Goal: Task Accomplishment & Management: Use online tool/utility

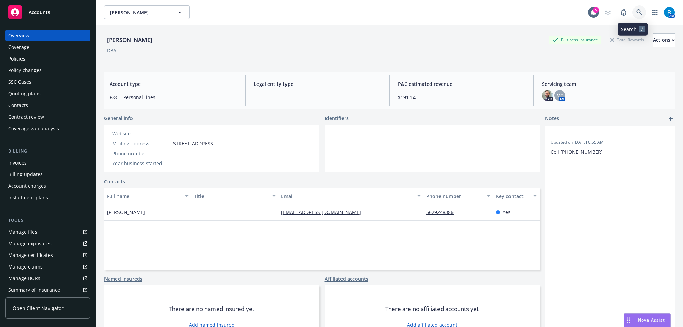
click at [637, 10] on link at bounding box center [640, 12] width 14 height 14
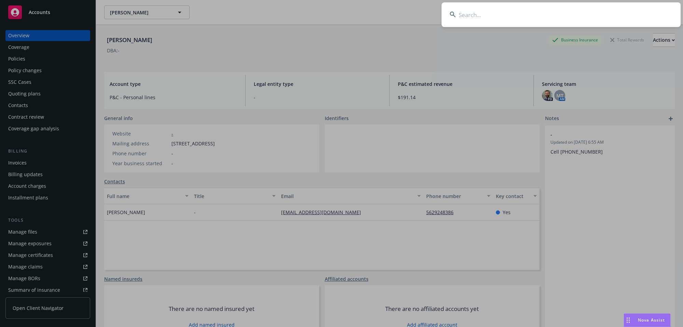
type input "Goodall, Edward & Lourdes"
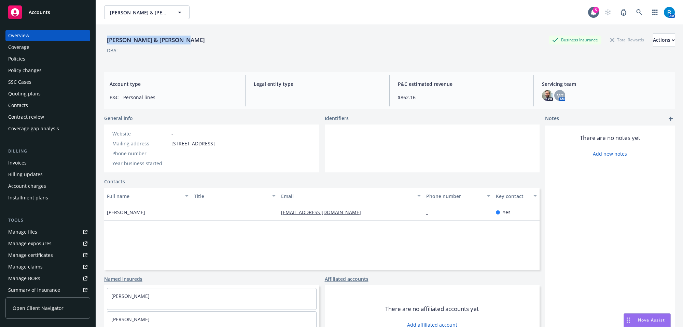
drag, startPoint x: 103, startPoint y: 40, endPoint x: 209, endPoint y: 40, distance: 105.9
click at [208, 40] on div "Goodall, Edward & Lourdes Business Insurance Total Rewards Actions DBA: - Accou…" at bounding box center [389, 188] width 587 height 327
copy div "Goodall, Edward & Lourdes"
click at [26, 231] on div "Manage files" at bounding box center [22, 231] width 29 height 11
click at [38, 65] on div "Policy changes" at bounding box center [24, 70] width 33 height 11
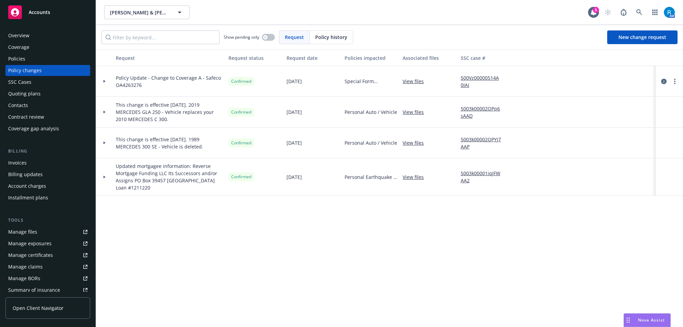
click at [27, 233] on div "Manage files" at bounding box center [22, 231] width 29 height 11
click at [26, 35] on div "Overview" at bounding box center [18, 35] width 21 height 11
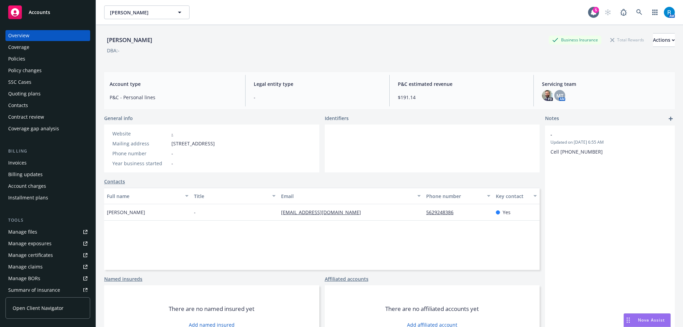
click at [104, 36] on div "Homeres, Antonia P Business Insurance Total Rewards Actions DBA: - Account type…" at bounding box center [389, 188] width 587 height 327
drag, startPoint x: 105, startPoint y: 39, endPoint x: 177, endPoint y: 35, distance: 72.5
click at [177, 35] on div "Homeres, Antonia P Business Insurance Total Rewards Actions" at bounding box center [389, 40] width 571 height 14
copy div "Homeres, Antonia P"
click at [28, 60] on div "Policies" at bounding box center [47, 58] width 79 height 11
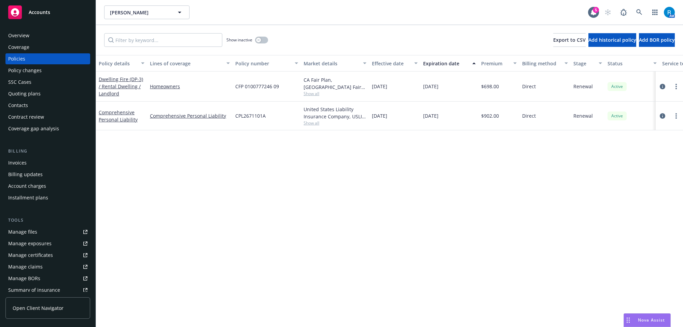
click at [267, 156] on div "Policy details Lines of coverage Policy number Market details Effective date Ex…" at bounding box center [389, 191] width 587 height 272
click at [24, 234] on div "Manage files" at bounding box center [22, 231] width 29 height 11
click at [637, 11] on icon at bounding box center [640, 12] width 6 height 6
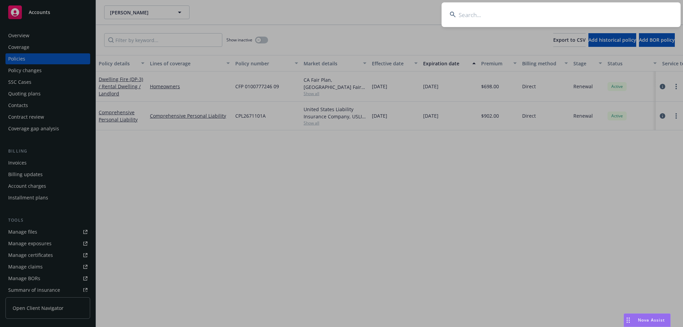
type input "[PERSON_NAME]"
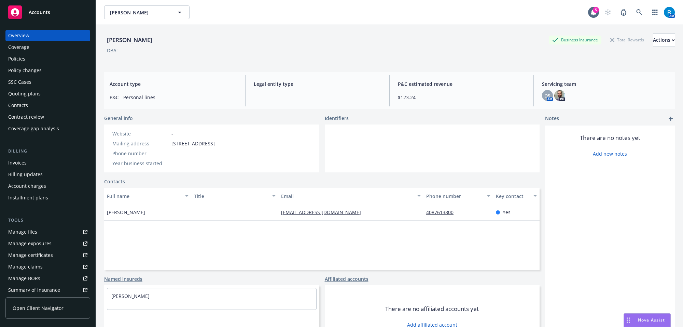
click at [31, 53] on div "Policies" at bounding box center [47, 58] width 79 height 11
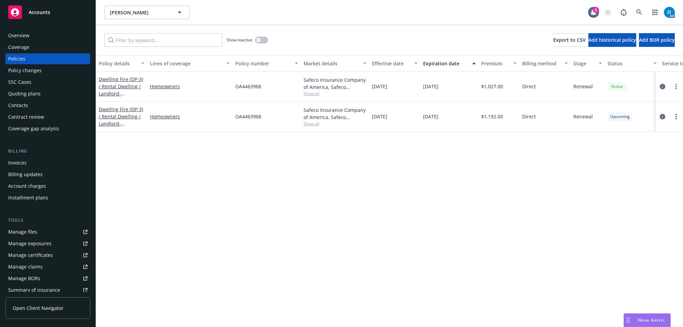
click at [50, 37] on div "Overview" at bounding box center [47, 35] width 79 height 11
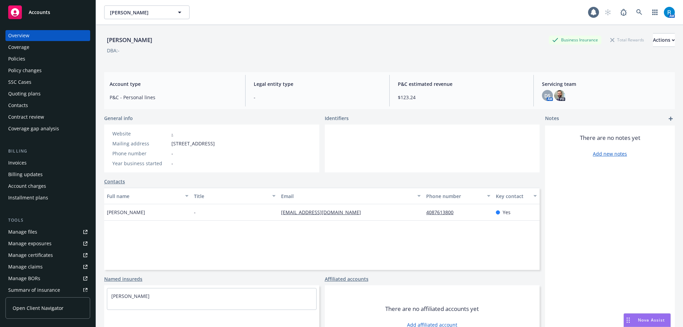
click at [14, 57] on div "Policies" at bounding box center [16, 58] width 17 height 11
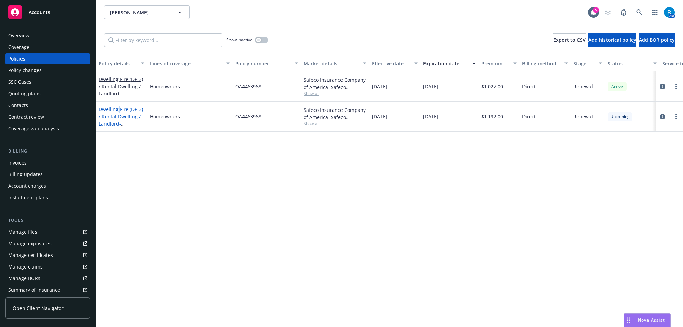
click at [120, 109] on link "Dwelling Fire (DP-3) / Rental Dwelling / Landlord - 3819 W 190TH ST TORRANCE, C…" at bounding box center [121, 120] width 44 height 28
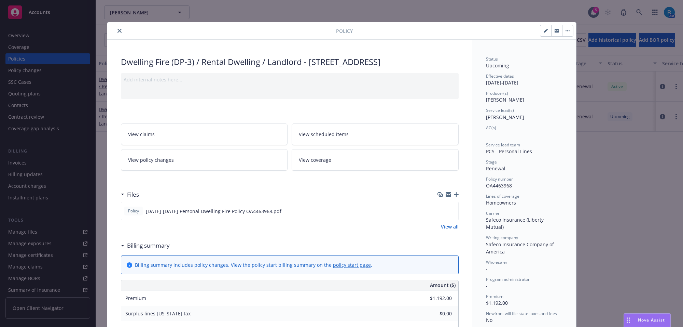
click at [334, 138] on span "View scheduled items" at bounding box center [324, 134] width 50 height 7
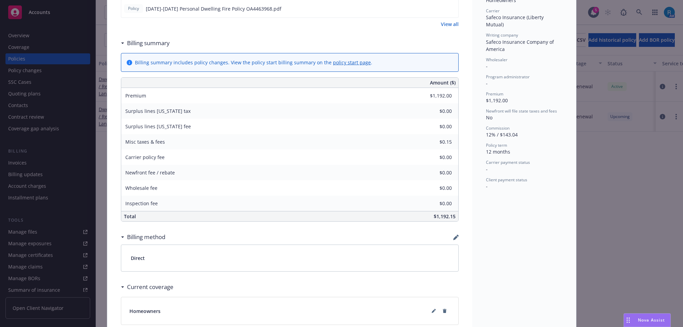
scroll to position [290, 0]
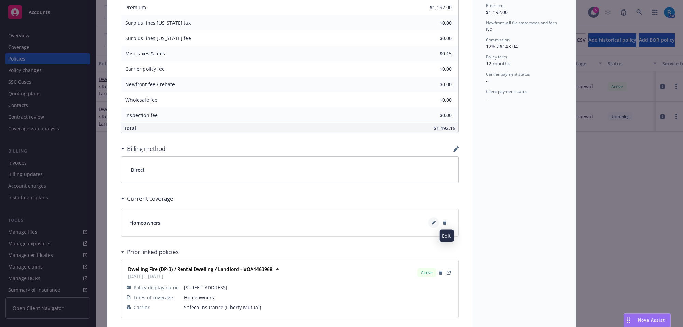
click at [432, 225] on icon at bounding box center [433, 222] width 3 height 3
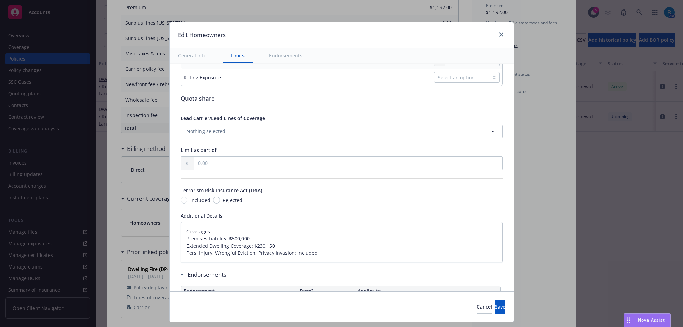
scroll to position [373, 0]
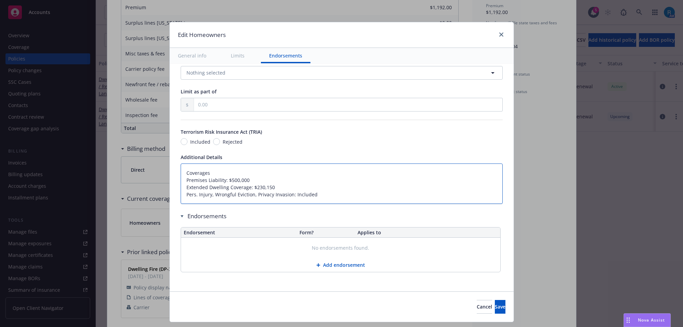
click at [181, 169] on textarea "Coverages Premises Liability: $500,000 Extended Dwelling Coverage: $230,150 Per…" at bounding box center [342, 183] width 322 height 41
type textarea "x"
type textarea "Coverages Premises Liability: $500,000 Extended Dwelling Coverage: $230,150 Per…"
type textarea "x"
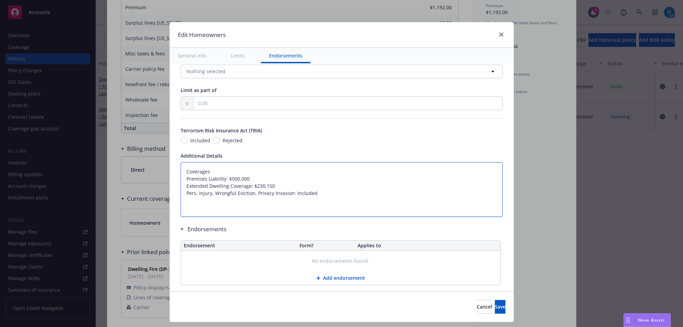
type textarea "Coverages Premises Liability: $500,000 Extended Dwelling Coverage: $230,150 Per…"
click at [186, 167] on textarea "Coverages Premises Liability: $500,000 Extended Dwelling Coverage: $230,150 Per…" at bounding box center [342, 189] width 322 height 55
paste textarea "Dwelling Limit $472,800 Other Structures Limit $47,280 Personal Property Limit …"
type textarea "x"
type textarea "Dwelling Limit $472,800 Other Structures Limit $47,280 Personal Property Limit …"
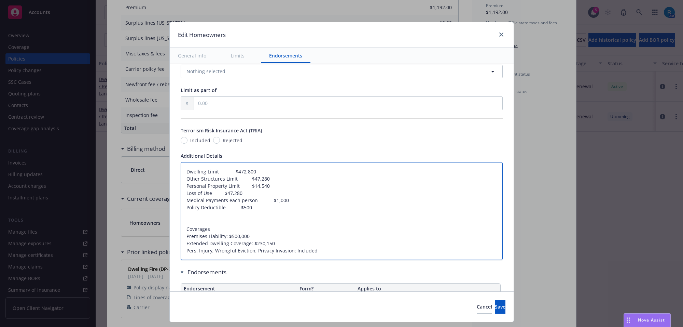
type textarea "x"
type textarea "Dwelling Limit $472,800 Other Structures Limit $47,280 Personal Property Limit …"
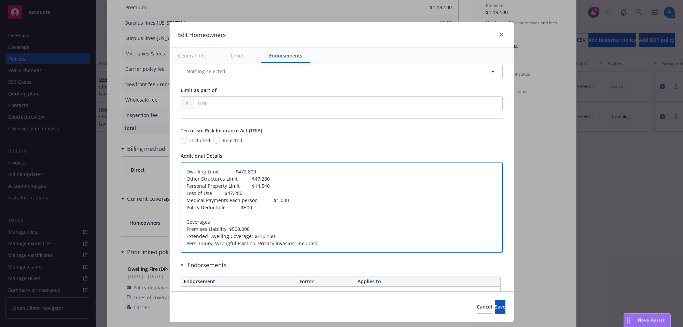
click at [286, 201] on textarea "Dwelling Limit $472,800 Other Structures Limit $47,280 Personal Property Limit …" at bounding box center [342, 207] width 322 height 91
type textarea "x"
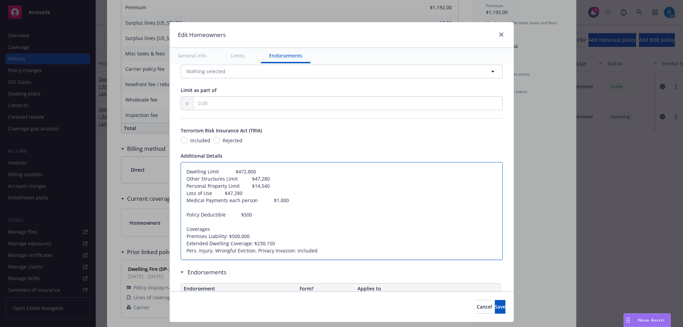
click at [222, 215] on textarea "Dwelling Limit $472,800 Other Structures Limit $47,280 Personal Property Limit …" at bounding box center [342, 211] width 322 height 98
type textarea "Dwelling Limit $472,800 Other Structures Limit $47,280 Personal Property Limit …"
type textarea "x"
type textarea "Dwelling Limit $472,800 Other Structures Limit $47,280 Personal Property Limit …"
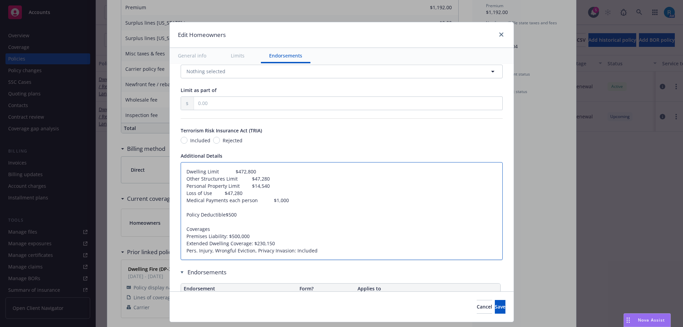
type textarea "x"
type textarea "Dwelling Limit $472,800 Other Structures Limit $47,280 Personal Property Limit …"
type textarea "x"
click at [252, 201] on textarea "Dwelling Limit $472,800 Other Structures Limit $47,280 Personal Property Limit …" at bounding box center [342, 211] width 322 height 98
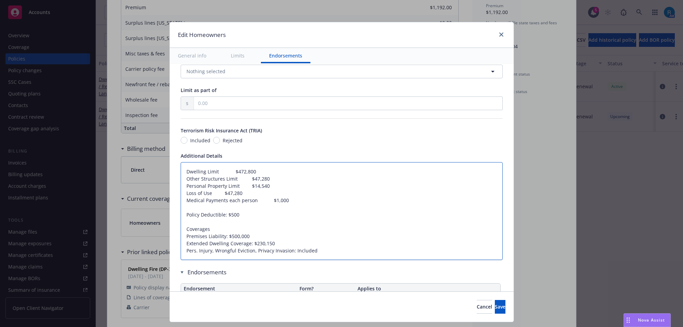
type textarea "Dwelling Limit $472,800 Other Structures Limit $47,280 Personal Property Limit …"
type textarea "x"
type textarea "Dwelling Limit $472,800 Other Structures Limit $47,280 Personal Property Limit …"
type textarea "x"
click at [209, 191] on textarea "Dwelling Limit $472,800 Other Structures Limit $47,280 Personal Property Limit …" at bounding box center [342, 211] width 322 height 98
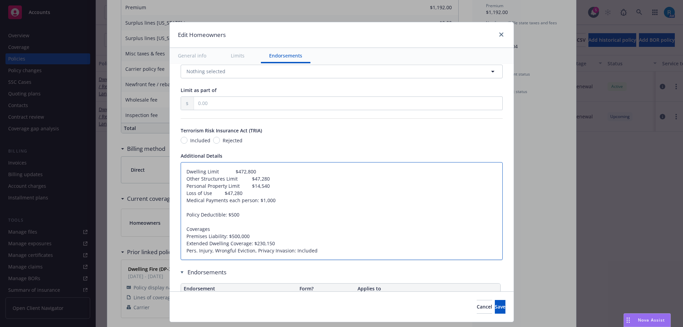
click at [209, 191] on textarea "Dwelling Limit $472,800 Other Structures Limit $47,280 Personal Property Limit …" at bounding box center [342, 211] width 322 height 98
type textarea "Dwelling Limit $472,800 Other Structures Limit $47,280 Personal Property Limit …"
type textarea "x"
type textarea "Dwelling Limit $472,800 Other Structures Limit $47,280 Personal Property Limit …"
type textarea "x"
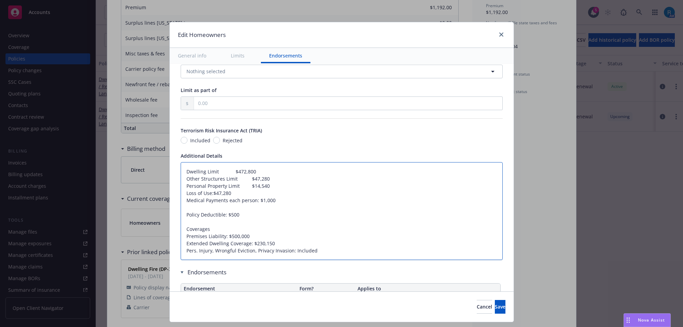
type textarea "Dwelling Limit $472,800 Other Structures Limit $47,280 Personal Property Limit …"
click at [231, 185] on textarea "Dwelling Limit $472,800 Other Structures Limit $47,280 Personal Property Limit …" at bounding box center [342, 211] width 322 height 98
type textarea "x"
type textarea "Dwelling Limit $472,800 Other Structures Limit $47,280 Personal Property $14,54…"
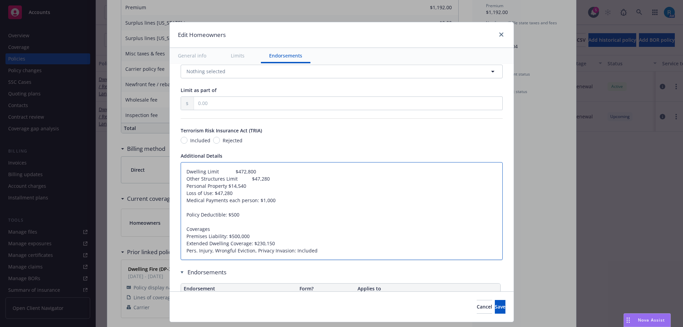
type textarea "x"
type textarea "Dwelling Limit $472,800 Other Structures Limit $47,280 Personal Property$14,540…"
type textarea "x"
type textarea "Dwelling Limit $472,800 Other Structures Limit $47,280 Personal Property:$14,54…"
type textarea "x"
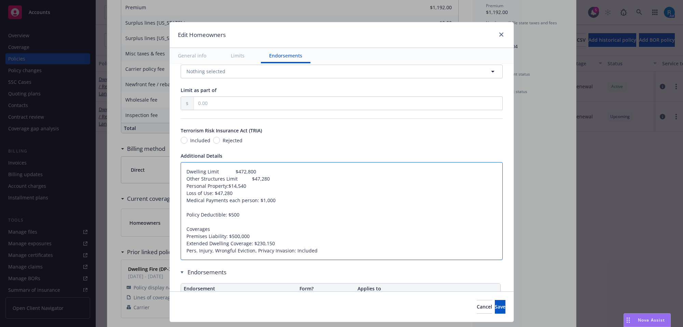
type textarea "Dwelling Limit $472,800 Other Structures Limit $47,280 Personal Property: $14,5…"
click at [228, 177] on textarea "Dwelling Limit $472,800 Other Structures Limit $47,280 Personal Property: $14,5…" at bounding box center [342, 211] width 322 height 98
type textarea "x"
type textarea "Dwelling Limit $472,800 Other Structures$47,280 Personal Property: $14,540 Loss…"
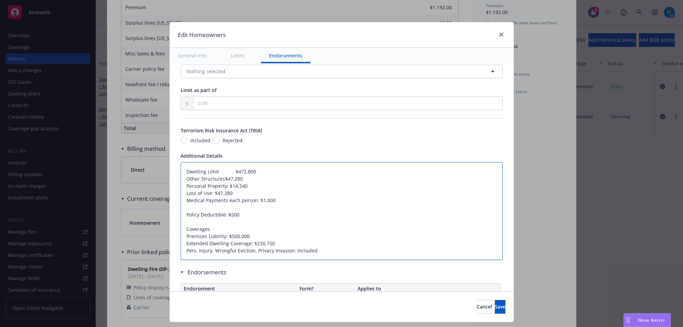
type textarea "x"
type textarea "Dwelling Limit $472,800 Other Structures:$47,280 Personal Property: $14,540 Los…"
type textarea "x"
type textarea "Dwelling Limit $472,800 Other Structures: $47,280 Personal Property: $14,540 Lo…"
click at [209, 173] on textarea "Dwelling Limit $472,800 Other Structures: $47,280 Personal Property: $14,540 Lo…" at bounding box center [342, 211] width 322 height 98
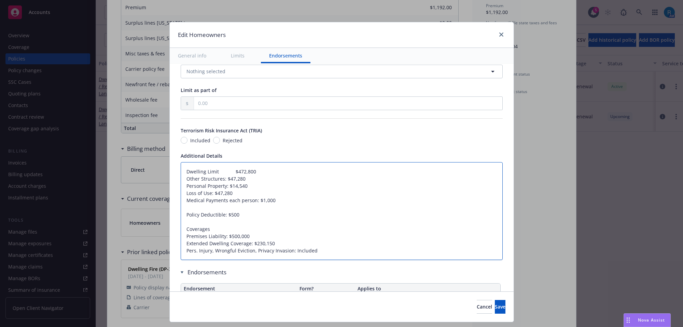
click at [209, 173] on textarea "Dwelling Limit $472,800 Other Structures: $47,280 Personal Property: $14,540 Lo…" at bounding box center [342, 211] width 322 height 98
type textarea "x"
type textarea "Dwelling $472,800 Other Structures: $47,280 Personal Property: $14,540 Loss of …"
type textarea "x"
type textarea "Dwelling$472,800 Other Structures: $47,280 Personal Property: $14,540 Loss of U…"
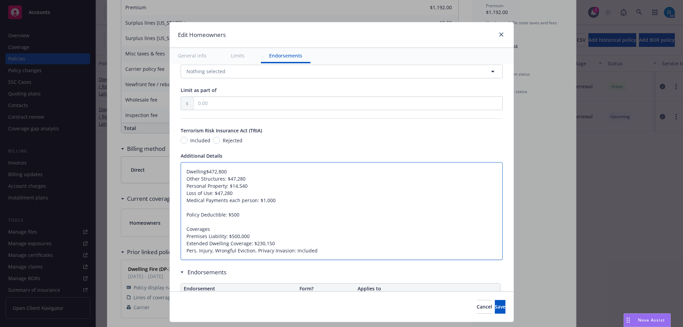
type textarea "x"
type textarea "Dwelling:$472,800 Other Structures: $47,280 Personal Property: $14,540 Loss of …"
type textarea "x"
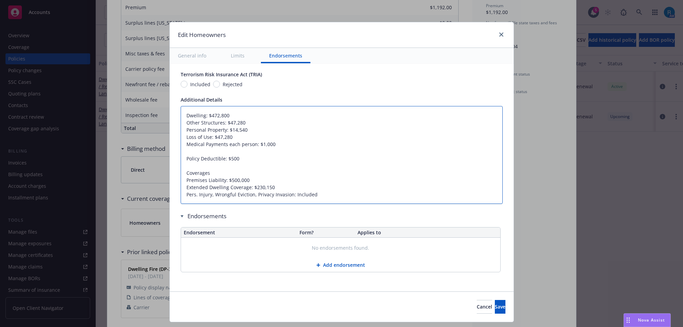
scroll to position [430, 0]
type textarea "Dwelling: $472,800 Other Structures: $47,280 Personal Property: $14,540 Loss of…"
click at [273, 182] on textarea "Dwelling: $472,800 Other Structures: $47,280 Personal Property: $14,540 Loss of…" at bounding box center [342, 155] width 322 height 98
click at [284, 189] on textarea "Dwelling: $472,800 Other Structures: $47,280 Personal Property: $14,540 Loss of…" at bounding box center [342, 155] width 322 height 98
click at [330, 194] on textarea "Dwelling: $472,800 Other Structures: $47,280 Personal Property: $14,540 Loss of…" at bounding box center [342, 155] width 322 height 98
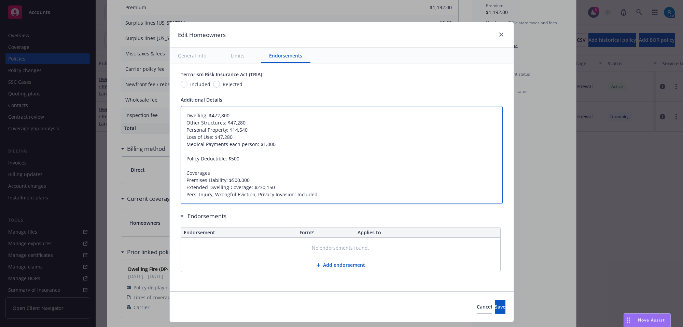
type textarea "x"
type textarea "Dwelling: $472,800 Other Structures: $47,280 Personal Property: $14,540 Loss of…"
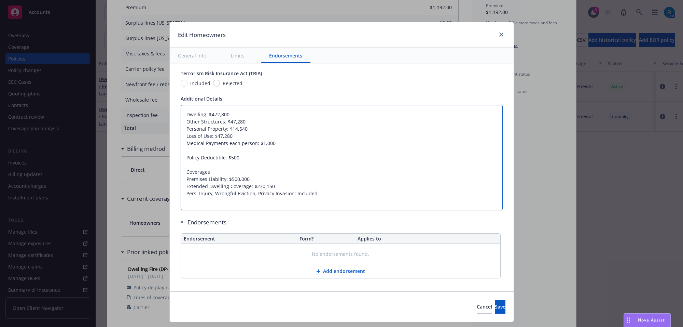
paste textarea "Ordinance or Law Coverage: $"
type textarea "x"
type textarea "Dwelling: $472,800 Other Structures: $47,280 Personal Property: $14,540 Loss of…"
drag, startPoint x: 256, startPoint y: 185, endPoint x: 293, endPoint y: 198, distance: 39.4
click at [256, 185] on textarea "Dwelling: $472,800 Other Structures: $47,280 Personal Property: $14,540 Loss of…" at bounding box center [342, 157] width 322 height 105
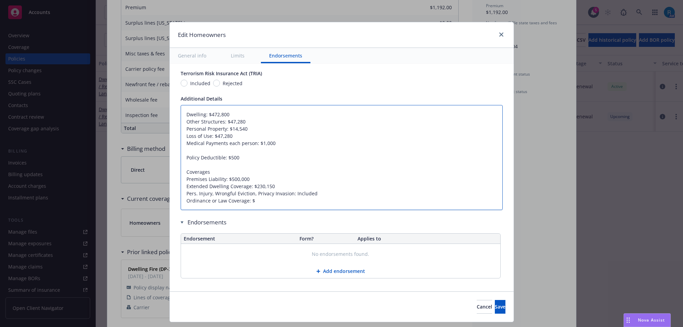
type textarea "x"
type textarea "Dwelling: $472,800 Other Structures: $47,280 Personal Property: $14,540 Loss of…"
type textarea "x"
type textarea "Dwelling: $472,800 Other Structures: $47,280 Personal Property: $14,540 Loss of…"
type textarea "x"
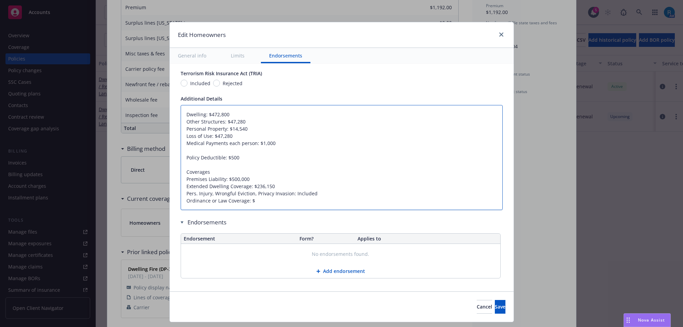
type textarea "Dwelling: $472,800 Other Structures: $47,280 Personal Property: $14,540 Loss of…"
type textarea "x"
type textarea "Dwelling: $472,800 Other Structures: $47,280 Personal Property: $14,540 Loss of…"
type textarea "x"
type textarea "Dwelling: $472,800 Other Structures: $47,280 Personal Property: $14,540 Loss of…"
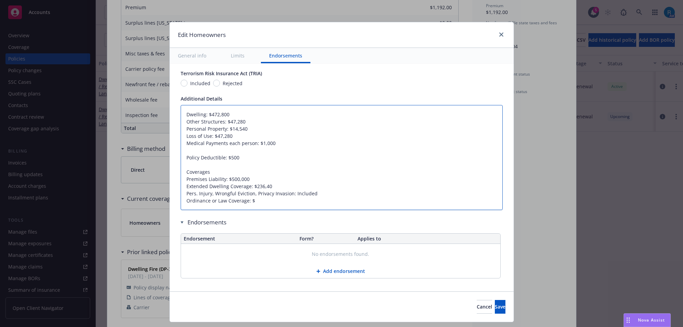
type textarea "x"
type textarea "Dwelling: $472,800 Other Structures: $47,280 Personal Property: $14,540 Loss of…"
click at [495, 307] on button "Save" at bounding box center [500, 307] width 11 height 14
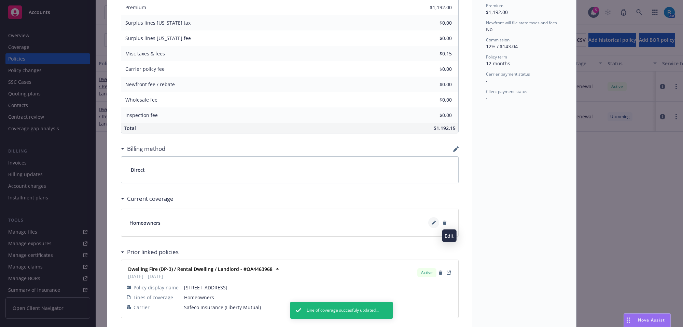
click at [432, 225] on icon at bounding box center [434, 222] width 4 height 4
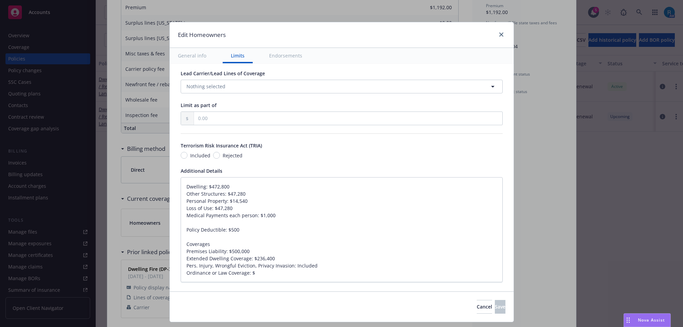
scroll to position [437, 0]
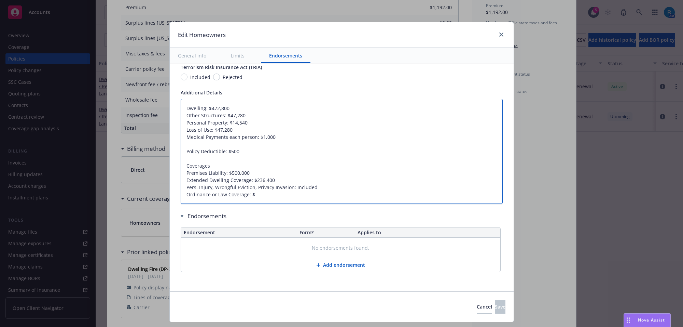
click at [259, 192] on textarea "Dwelling: $472,800 Other Structures: $47,280 Personal Property: $14,540 Loss of…" at bounding box center [342, 151] width 322 height 105
type textarea "x"
type textarea "Dwelling: $472,800 Other Structures: $47,280 Personal Property: $14,540 Loss of…"
type textarea "x"
type textarea "Dwelling: $472,800 Other Structures: $47,280 Personal Property: $14,540 Loss of…"
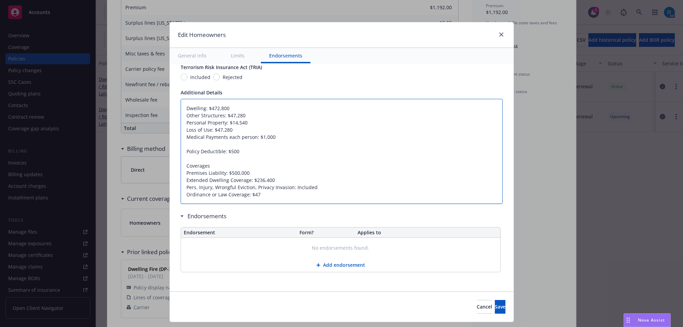
type textarea "x"
type textarea "Dwelling: $472,800 Other Structures: $47,280 Personal Property: $14,540 Loss of…"
type textarea "x"
type textarea "Dwelling: $472,800 Other Structures: $47,280 Personal Property: $14,540 Loss of…"
type textarea "x"
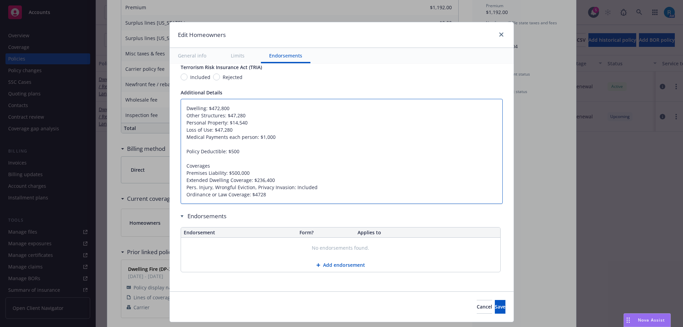
type textarea "Dwelling: $472,800 Other Structures: $47,280 Personal Property: $14,540 Loss of…"
click at [252, 195] on textarea "Dwelling: $472,800 Other Structures: $47,280 Personal Property: $14,540 Loss of…" at bounding box center [342, 151] width 322 height 105
type textarea "x"
type textarea "Dwelling: $472,800 Other Structures: $47,280 Personal Property: $14,540 Loss of…"
click at [496, 306] on button "Save" at bounding box center [500, 307] width 11 height 14
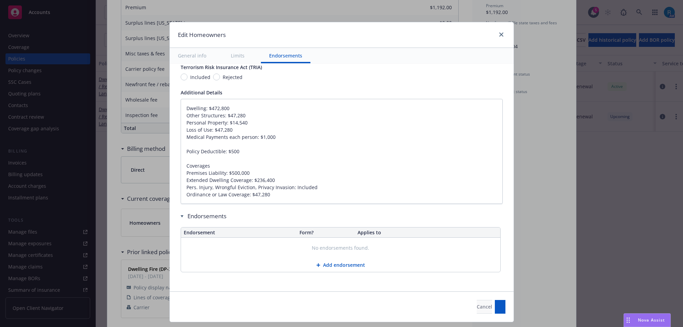
type textarea "x"
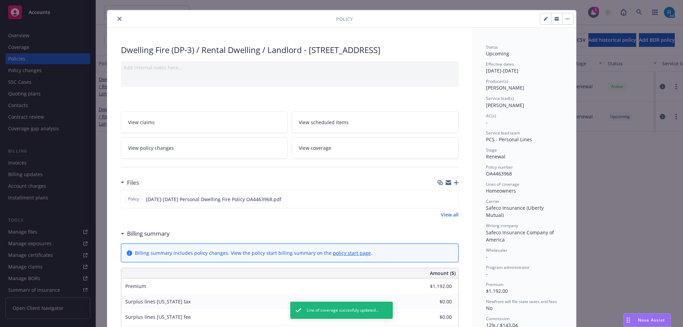
scroll to position [0, 0]
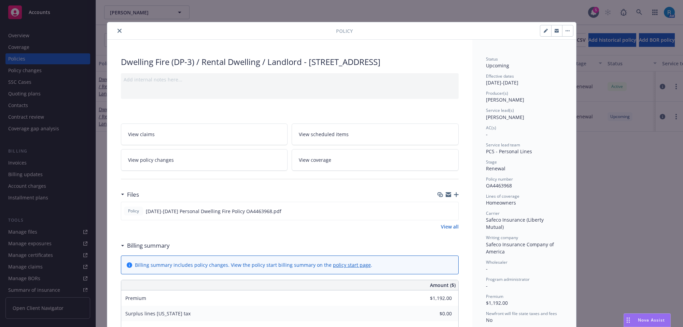
click at [116, 31] on button "close" at bounding box center [120, 31] width 8 height 8
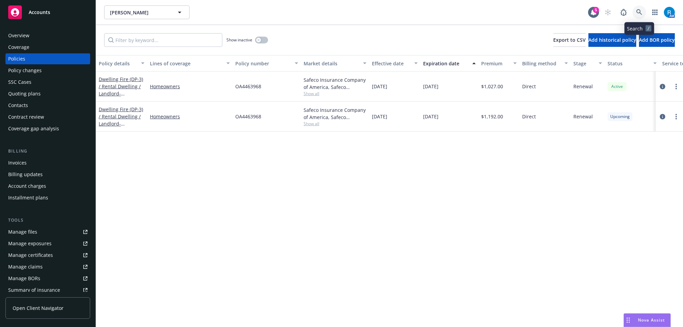
click at [638, 10] on icon at bounding box center [640, 12] width 6 height 6
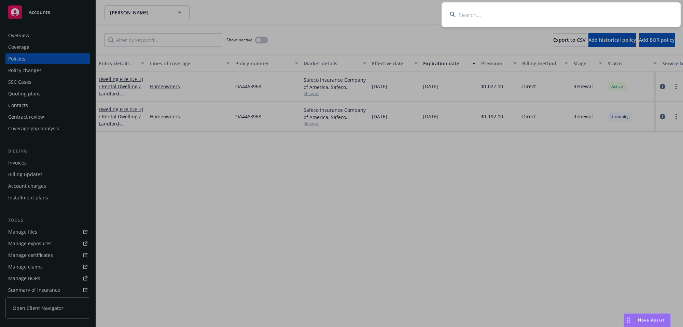
type input "Dimitrios K Ragias"
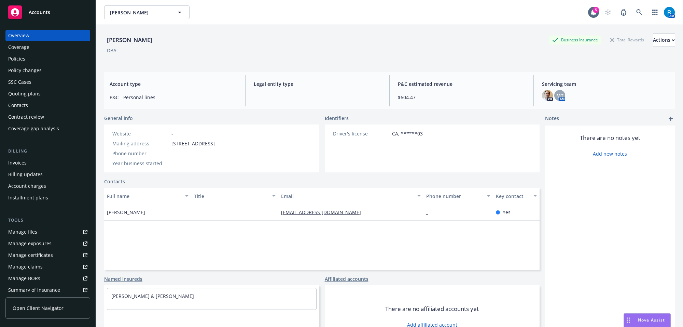
click at [44, 57] on div "Policies" at bounding box center [47, 58] width 79 height 11
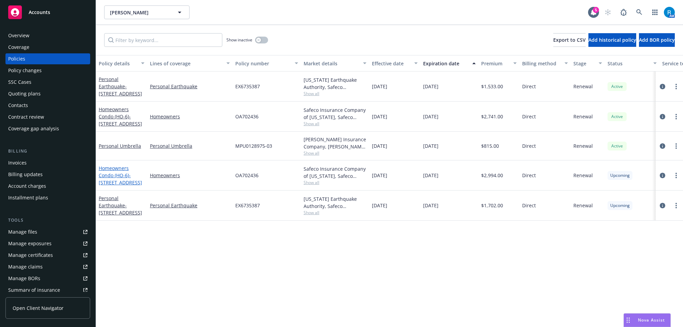
click at [124, 173] on link "Homeowners Condo (HO-6) - 9617 Birchdale Ave Downey, CA, 90240" at bounding box center [120, 175] width 43 height 21
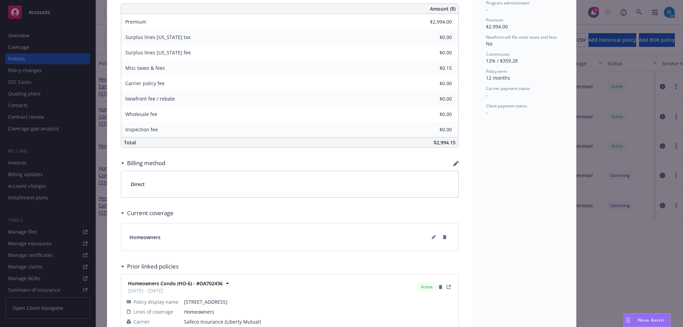
scroll to position [322, 0]
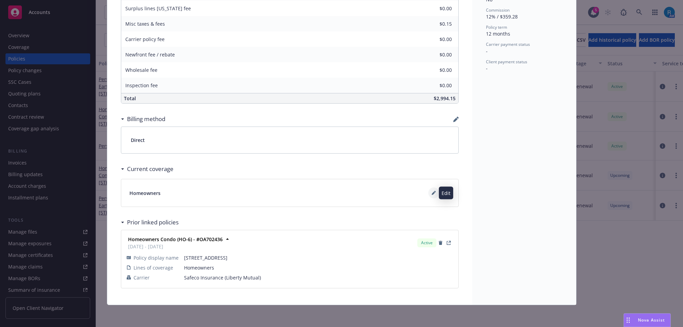
click at [432, 192] on icon at bounding box center [434, 193] width 4 height 4
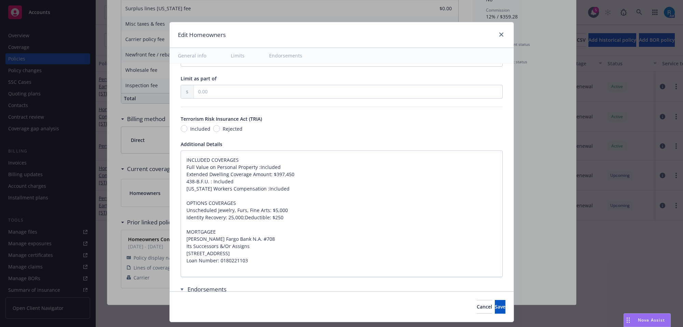
scroll to position [459, 0]
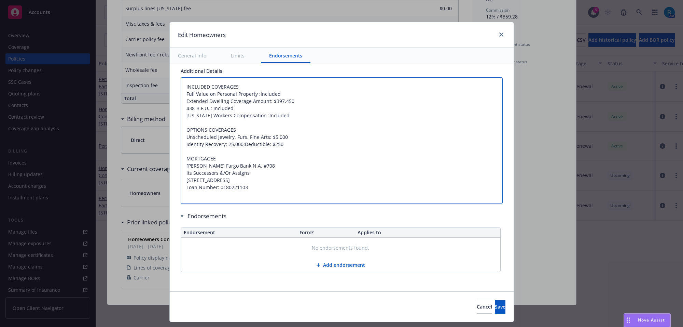
click at [182, 84] on textarea "INCLUDED COVERAGES Full Value on Personal Property :Included Extended Dwelling …" at bounding box center [342, 140] width 322 height 127
type textarea "x"
type textarea "I NCLUDED COVERAGES Full Value on Personal Property :Included Extended Dwelling…"
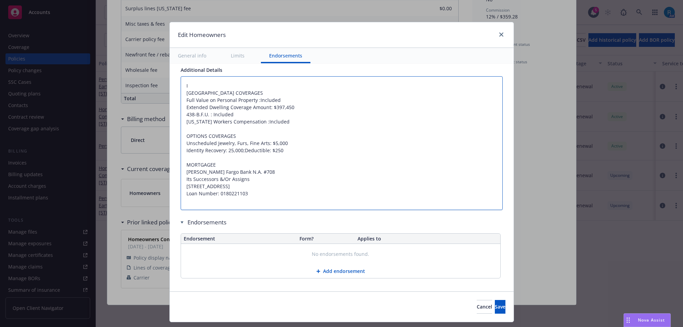
type textarea "x"
type textarea "I NCLUDED COVERAGES Full Value on Personal Property :Included Extended Dwelling…"
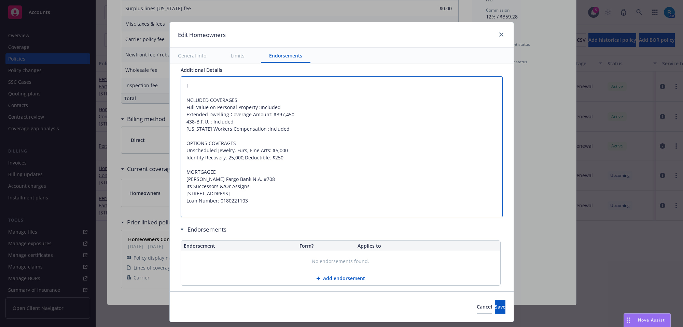
type textarea "x"
type textarea "I NCLUDED COVERAGES Full Value on Personal Property :Included Extended Dwelling…"
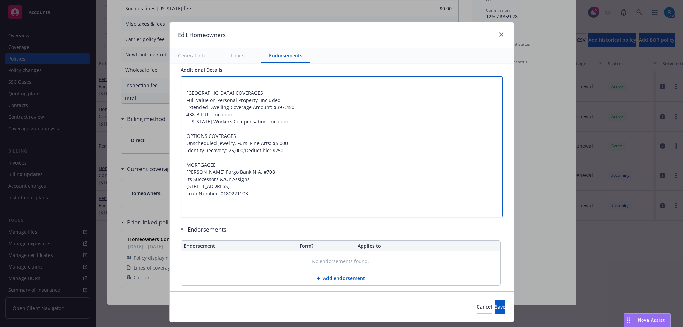
type textarea "x"
type textarea "INCLUDED COVERAGES Full Value on Personal Property :Included Extended Dwelling …"
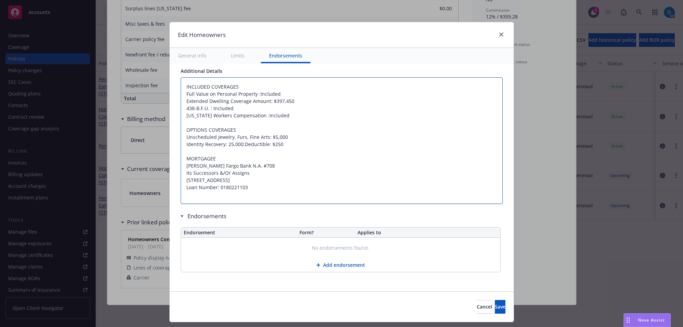
click at [181, 86] on textarea "INCLUDED COVERAGES Full Value on Personal Property :Included Extended Dwelling …" at bounding box center [342, 140] width 322 height 127
type textarea "x"
type textarea "INCLUDED COVERAGES Full Value on Personal Property :Included Extended Dwelling …"
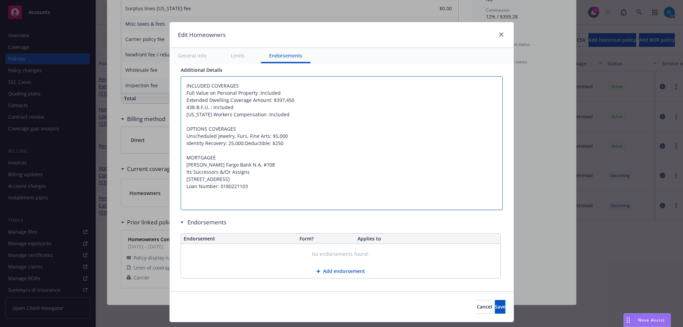
type textarea "x"
type textarea "INCLUDED COVERAGES Full Value on Personal Property :Included Extended Dwelling …"
type textarea "x"
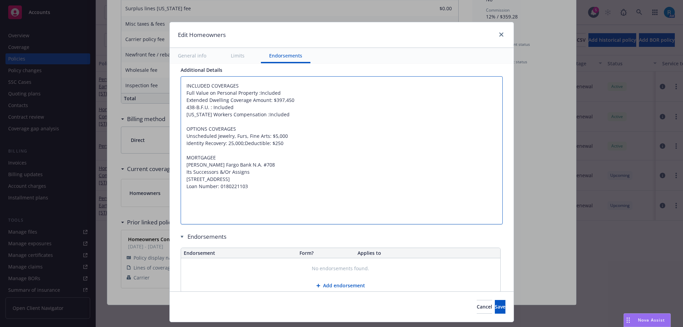
click at [187, 84] on textarea "INCLUDED COVERAGES Full Value on Personal Property :Included Extended Dwelling …" at bounding box center [342, 150] width 322 height 148
type textarea "INCLUDED COVERAGES Full Value on Personal Property :Included Extended Dwelling …"
click at [191, 86] on textarea "INCLUDED COVERAGES Full Value on Personal Property :Included Extended Dwelling …" at bounding box center [342, 150] width 322 height 148
paste textarea "Dwelling Limit $816,400 Other Structures Limit $81,640 Personal Property Limit …"
type textarea "x"
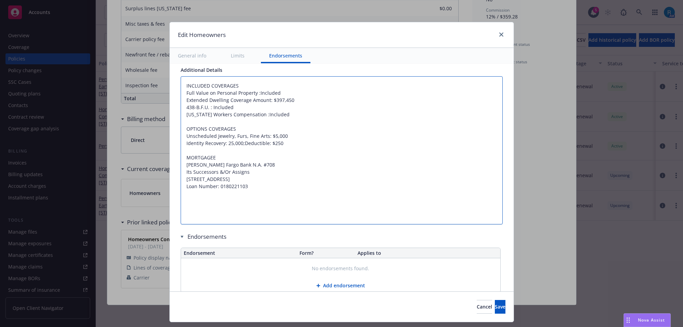
type textarea "Dwelling Limit $816,400 Other Structures Limit $81,640 Personal Property Limit …"
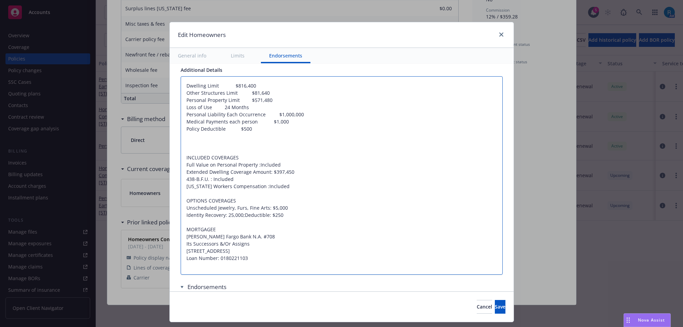
click at [209, 86] on textarea "Dwelling Limit $816,400 Other Structures Limit $81,640 Personal Property Limit …" at bounding box center [342, 175] width 322 height 199
type textarea "x"
type textarea "Dwelling $816,400 Other Structures Limit $81,640 Personal Property Limit $571,4…"
type textarea "x"
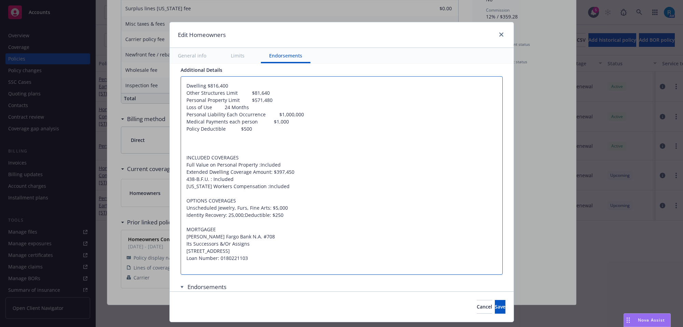
type textarea "Dwelling$816,400 Other Structures Limit $81,640 Personal Property Limit $571,48…"
type textarea "x"
type textarea "Dwelling: $816,400 Other Structures Limit $81,640 Personal Property Limit $571,…"
type textarea "x"
click at [228, 93] on textarea "Dwelling: $816,400 Other Structures Limit $81,640 Personal Property Limit $571,…" at bounding box center [342, 175] width 322 height 199
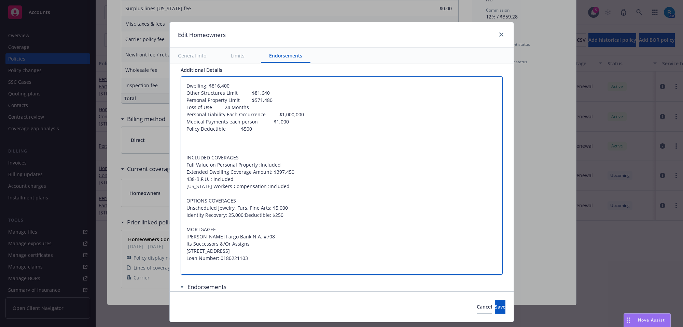
click at [228, 93] on textarea "Dwelling: $816,400 Other Structures Limit $81,640 Personal Property Limit $571,…" at bounding box center [342, 175] width 322 height 199
type textarea "Dwelling: $816,400 Other Structures $81,640 Personal Property Limit $571,480 Lo…"
type textarea "x"
type textarea "Dwelling: $816,400 Other Structures$81,640 Personal Property Limit $571,480 Los…"
type textarea "x"
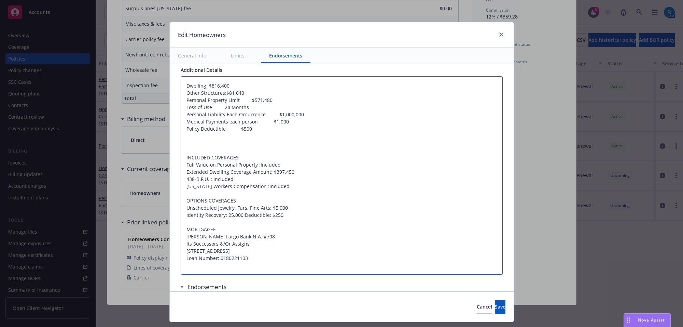
type textarea "Dwelling: $816,400 Other Structures: $81,640 Personal Property Limit $571,480 L…"
type textarea "x"
click at [230, 100] on textarea "Dwelling: $816,400 Other Structures: $81,640 Personal Property Limit $571,480 L…" at bounding box center [342, 175] width 322 height 199
type textarea "Dwelling: $816,400 Other Structures: $81,640 Personal Property $571,480 Loss of…"
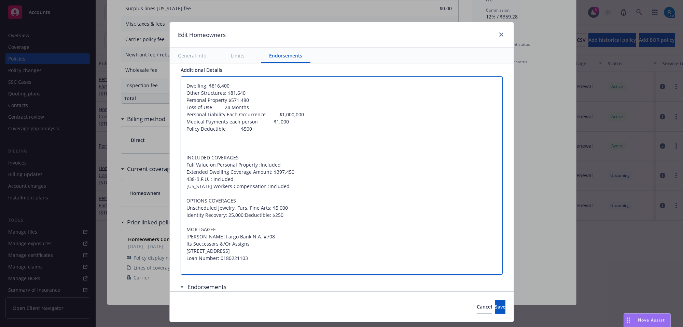
type textarea "x"
type textarea "Dwelling: $816,400 Other Structures: $81,640 Personal Property$571,480 Loss of …"
type textarea "x"
type textarea "Dwelling: $816,400 Other Structures: $81,640 Personal Property: $571,480 Loss o…"
click at [209, 107] on textarea "Dwelling: $816,400 Other Structures: $81,640 Personal Property: $571,480 Loss o…" at bounding box center [342, 175] width 322 height 199
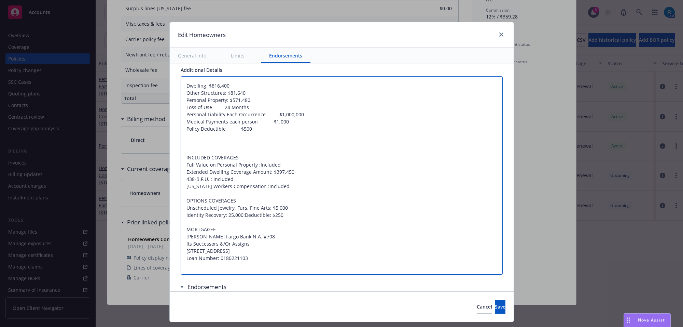
click at [209, 107] on textarea "Dwelling: $816,400 Other Structures: $81,640 Personal Property: $571,480 Loss o…" at bounding box center [342, 175] width 322 height 199
type textarea "x"
type textarea "Dwelling: $816,400 Other Structures: $81,640 Personal Property: $571,480 Loss o…"
type textarea "x"
type textarea "Dwelling: $816,400 Other Structures: $81,640 Personal Property: $571,480 Loss o…"
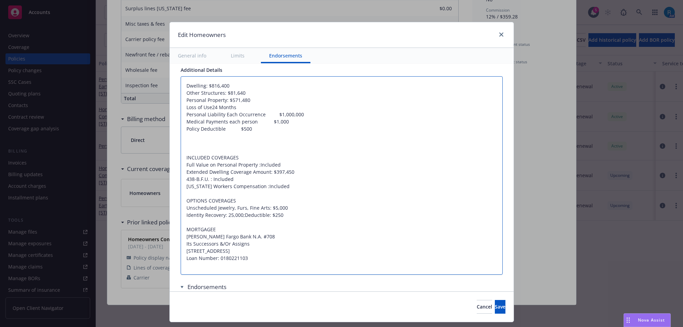
type textarea "x"
type textarea "Dwelling: $816,400 Other Structures: $81,640 Personal Property: $571,480 Loss o…"
type textarea "x"
click at [260, 114] on textarea "Dwelling: $816,400 Other Structures: $81,640 Personal Property: $571,480 Loss o…" at bounding box center [342, 175] width 322 height 199
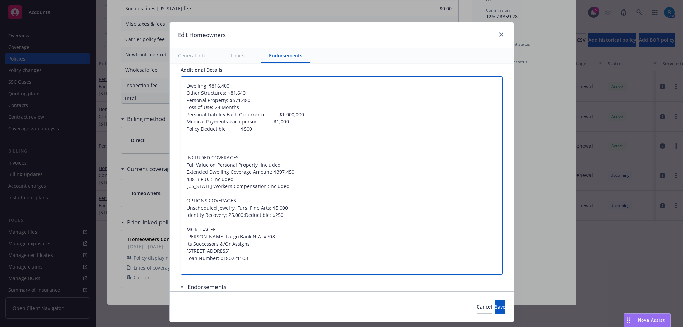
type textarea "Dwelling: $816,400 Other Structures: $81,640 Personal Property: $571,480 Loss o…"
type textarea "x"
type textarea "Dwelling: $816,400 Other Structures: $81,640 Personal Property: $571,480 Loss o…"
type textarea "x"
type textarea "Dwelling: $816,400 Other Structures: $81,640 Personal Property: $571,480 Loss o…"
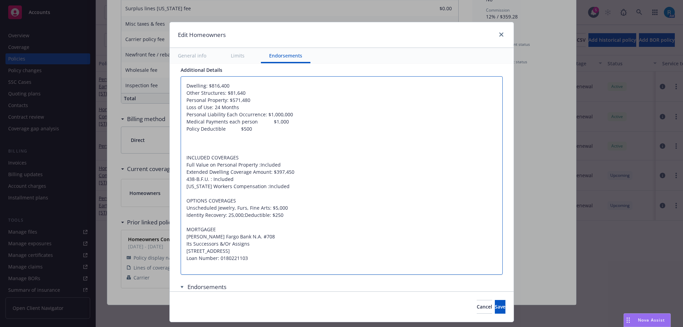
click at [250, 122] on textarea "Dwelling: $816,400 Other Structures: $81,640 Personal Property: $571,480 Loss o…" at bounding box center [342, 175] width 322 height 199
type textarea "x"
type textarea "Dwelling: $816,400 Other Structures: $81,640 Personal Property: $571,480 Loss o…"
type textarea "x"
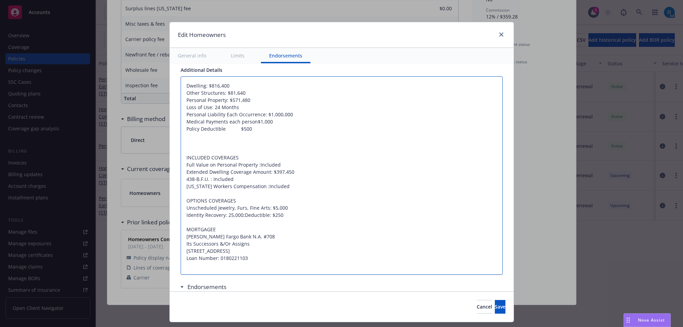
type textarea "Dwelling: $816,400 Other Structures: $81,640 Personal Property: $571,480 Loss o…"
type textarea "x"
click at [223, 128] on textarea "Dwelling: $816,400 Other Structures: $81,640 Personal Property: $571,480 Loss o…" at bounding box center [342, 175] width 322 height 199
type textarea "Dwelling: $816,400 Other Structures: $81,640 Personal Property: $571,480 Loss o…"
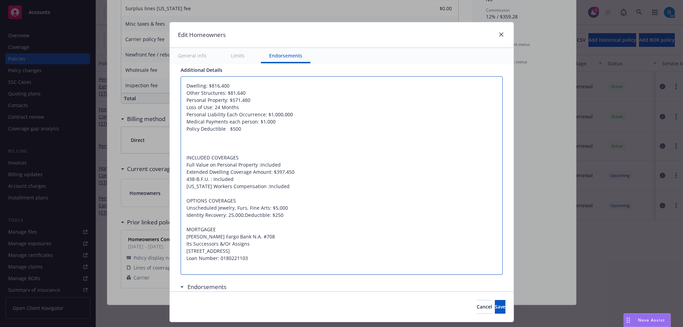
type textarea "x"
type textarea "Dwelling: $816,400 Other Structures: $81,640 Personal Property: $571,480 Loss o…"
type textarea "x"
type textarea "Dwelling: $816,400 Other Structures: $81,640 Personal Property: $571,480 Loss o…"
type textarea "x"
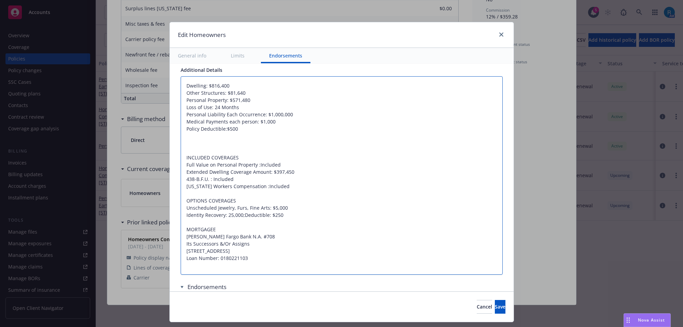
type textarea "Dwelling: $816,400 Other Structures: $81,640 Personal Property: $571,480 Loss o…"
click at [216, 148] on textarea "Dwelling: $816,400 Other Structures: $81,640 Personal Property: $571,480 Loss o…" at bounding box center [342, 175] width 322 height 199
type textarea "x"
type textarea "Dwelling: $816,400 Other Structures: $81,640 Personal Property: $571,480 Loss o…"
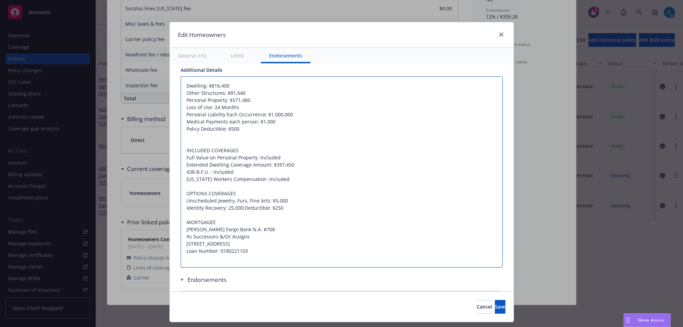
type textarea "x"
type textarea "Dwelling: $816,400 Other Structures: $81,640 Personal Property: $571,480 Loss o…"
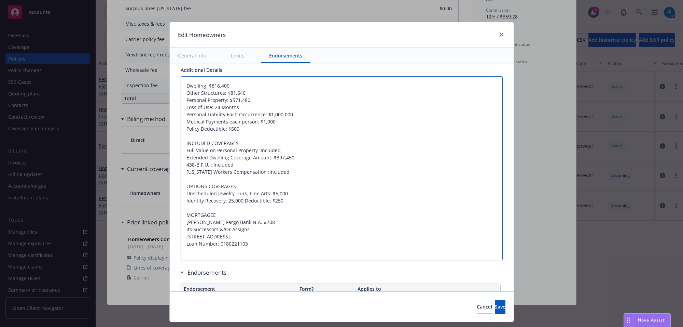
click at [283, 123] on textarea "Dwelling: $816,400 Other Structures: $81,640 Personal Property: $571,480 Loss o…" at bounding box center [342, 168] width 322 height 184
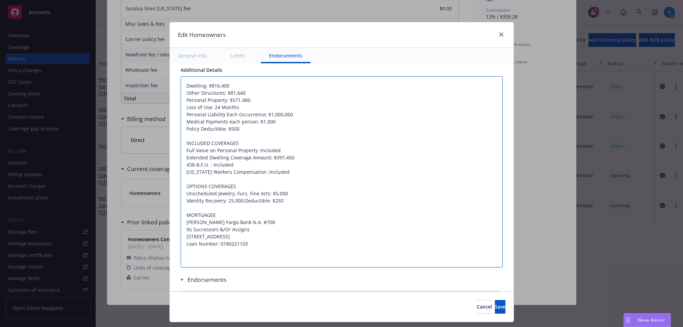
type textarea "x"
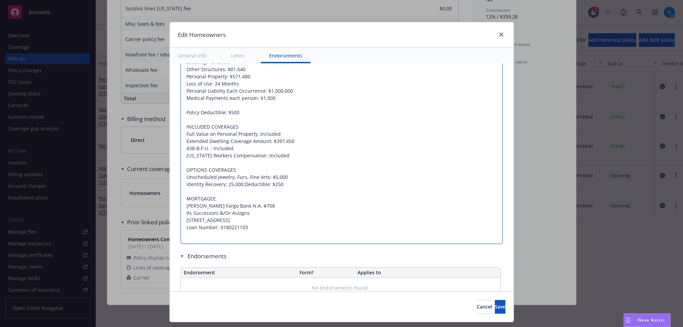
scroll to position [501, 0]
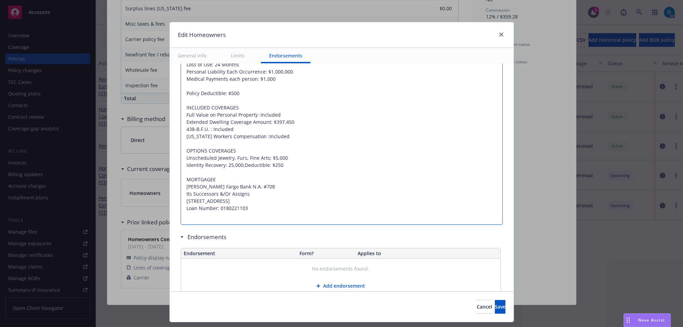
type textarea "Dwelling: $816,400 Other Structures: $81,640 Personal Property: $571,480 Loss o…"
click at [270, 121] on textarea "Dwelling: $816,400 Other Structures: $81,640 Personal Property: $571,480 Loss o…" at bounding box center [342, 128] width 322 height 191
type textarea "x"
type textarea "Dwelling: $816,400 Other Structures: $81,640 Personal Property: $571,480 Loss o…"
type textarea "x"
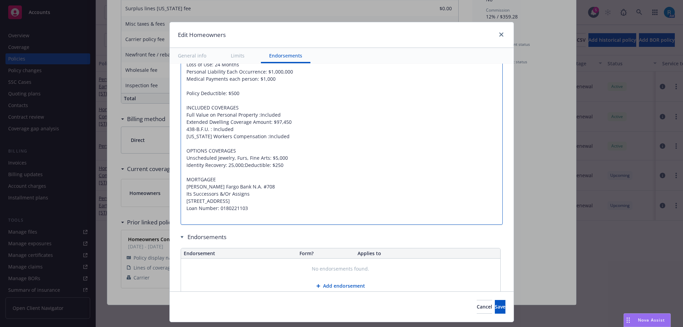
type textarea "Dwelling: $816,400 Other Structures: $81,640 Personal Property: $571,480 Loss o…"
type textarea "x"
type textarea "Dwelling: $816,400 Other Structures: $81,640 Personal Property: $571,480 Loss o…"
type textarea "x"
type textarea "Dwelling: $816,400 Other Structures: $81,640 Personal Property: $571,480 Loss o…"
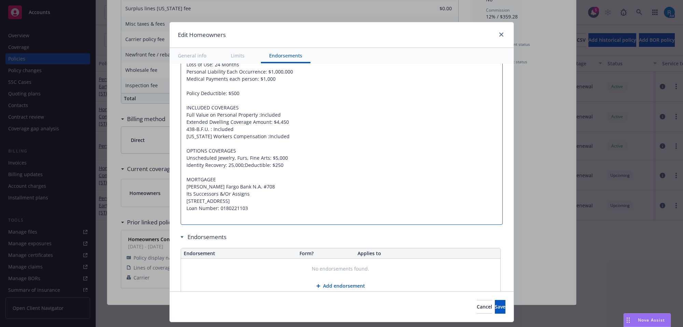
type textarea "x"
type textarea "Dwelling: $816,400 Other Structures: $81,640 Personal Property: $571,480 Loss o…"
type textarea "x"
type textarea "Dwelling: $816,400 Other Structures: $81,640 Personal Property: $571,480 Loss o…"
type textarea "x"
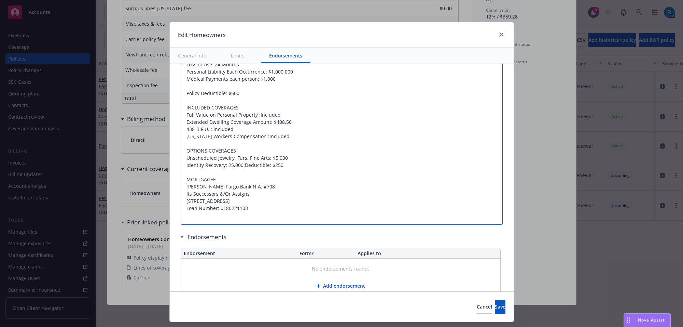
type textarea "Dwelling: $816,400 Other Structures: $81,640 Personal Property: $571,480 Loss o…"
type textarea "x"
type textarea "Dwelling: $816,400 Other Structures: $81,640 Personal Property: $571,480 Loss o…"
type textarea "x"
type textarea "Dwelling: $816,400 Other Structures: $81,640 Personal Property: $571,480 Loss o…"
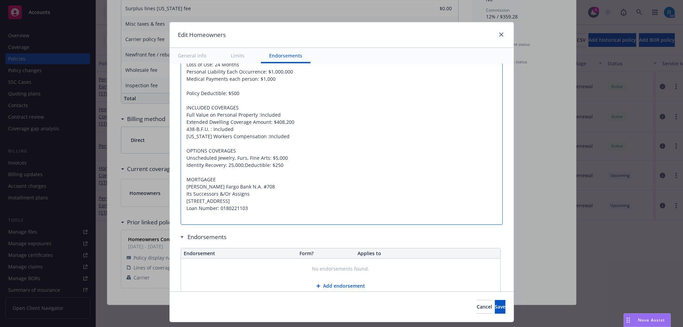
click at [291, 135] on textarea "Dwelling: $816,400 Other Structures: $81,640 Personal Property: $571,480 Loss o…" at bounding box center [342, 128] width 322 height 191
type textarea "x"
type textarea "Dwelling: $816,400 Other Structures: $81,640 Personal Property: $571,480 Loss o…"
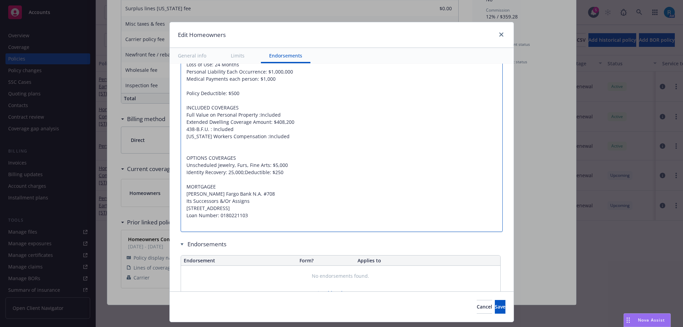
paste textarea "Ordinance or Law Coverage: $"
type textarea "x"
type textarea "Dwelling: $816,400 Other Structures: $81,640 Personal Property: $571,480 Loss o…"
type textarea "x"
type textarea "Dwelling: $816,400 Other Structures: $81,640 Personal Property: $571,480 Loss o…"
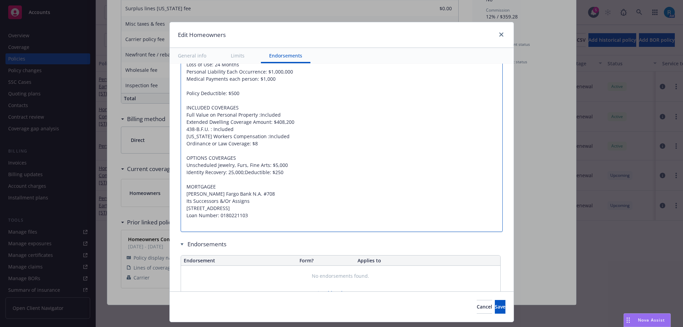
type textarea "x"
type textarea "Dwelling: $816,400 Other Structures: $81,640 Personal Property: $571,480 Loss o…"
type textarea "x"
type textarea "Dwelling: $816,400 Other Structures: $81,640 Personal Property: $571,480 Loss o…"
type textarea "x"
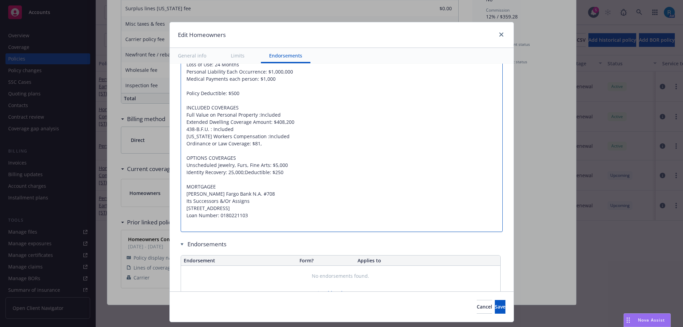
type textarea "Dwelling: $816,400 Other Structures: $81,640 Personal Property: $571,480 Loss o…"
type textarea "x"
type textarea "Dwelling: $816,400 Other Structures: $81,640 Personal Property: $571,480 Loss o…"
type textarea "x"
type textarea "Dwelling: $816,400 Other Structures: $81,640 Personal Property: $571,480 Loss o…"
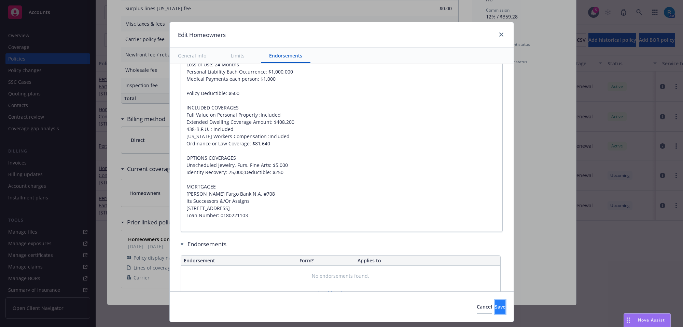
click at [496, 307] on button "Save" at bounding box center [500, 307] width 11 height 14
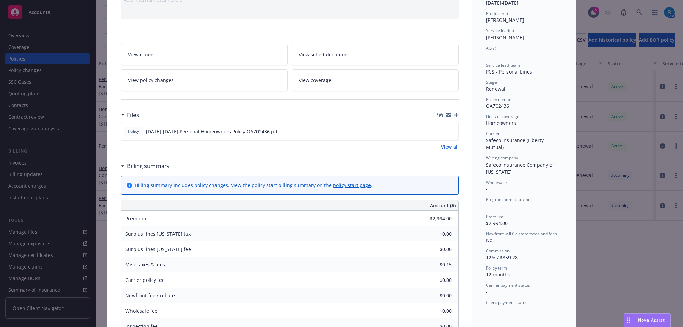
scroll to position [0, 0]
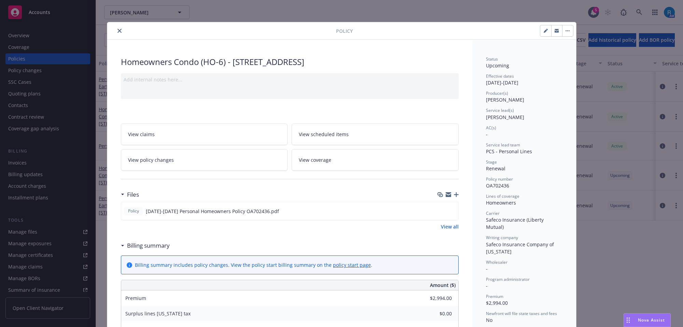
click at [118, 29] on icon "close" at bounding box center [120, 31] width 4 height 4
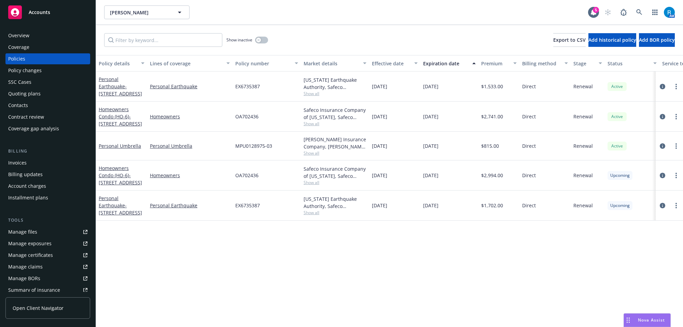
click at [22, 32] on div "Overview" at bounding box center [18, 35] width 21 height 11
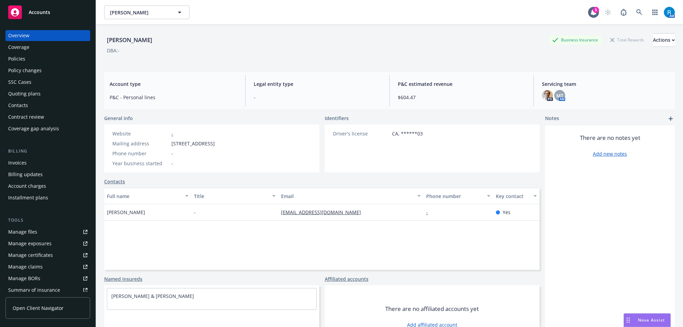
click at [33, 57] on div "Policies" at bounding box center [47, 58] width 79 height 11
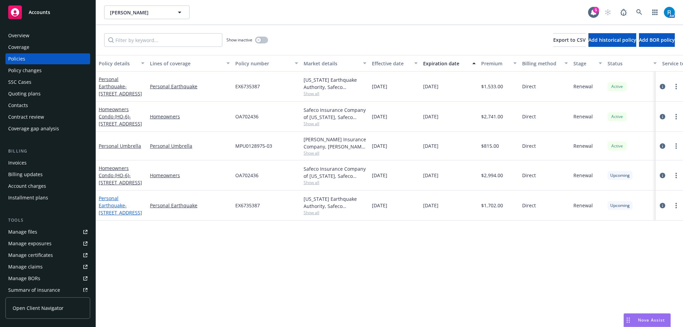
click at [108, 200] on link "Personal Earthquake - 9617 Birchdale Ave, Downey CA 90240" at bounding box center [120, 205] width 43 height 21
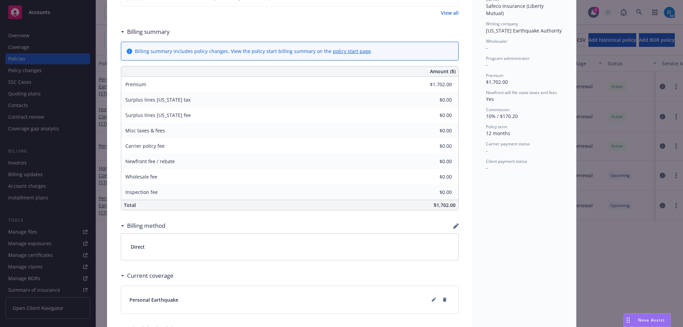
scroll to position [322, 0]
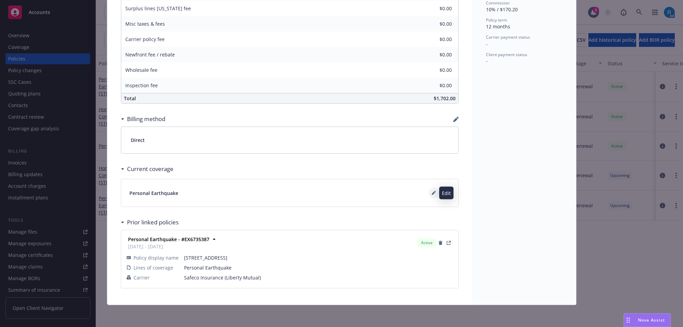
click at [432, 192] on icon at bounding box center [434, 193] width 4 height 4
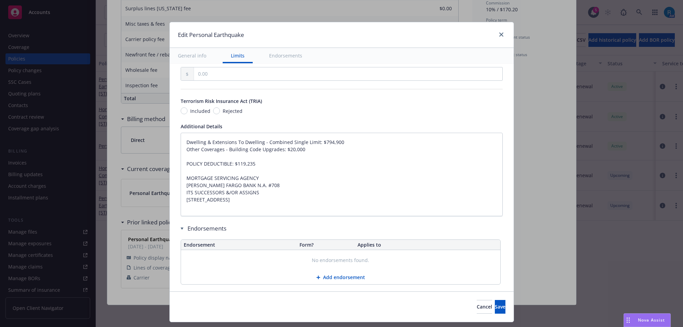
scroll to position [416, 0]
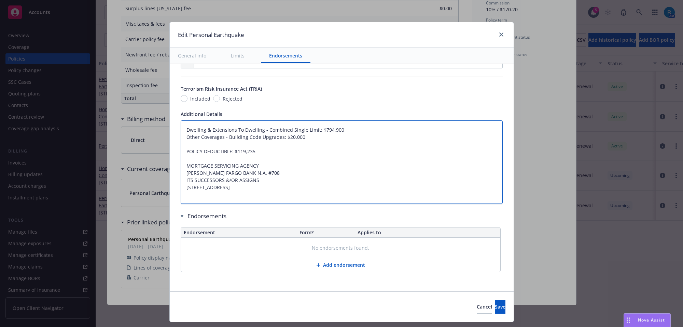
click at [316, 128] on textarea "Dwelling & Extensions To Dwelling - Combined Single Limit: $794,900 Other Cover…" at bounding box center [342, 162] width 322 height 84
type textarea "x"
type textarea "Dwelling & Extensions To Dwelling - Combined Single Limit: $94,900 Other Covera…"
type textarea "x"
type textarea "Dwelling & Extensions To Dwelling - Combined Single Limit: $4,900 Other Coverag…"
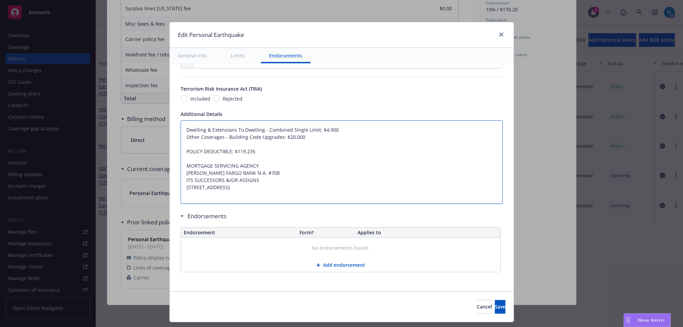
type textarea "x"
type textarea "Dwelling & Extensions To Dwelling - Combined Single Limit: $,900 Other Coverage…"
type textarea "x"
type textarea "Dwelling & Extensions To Dwelling - Combined Single Limit: $8,900 Other Coverag…"
type textarea "x"
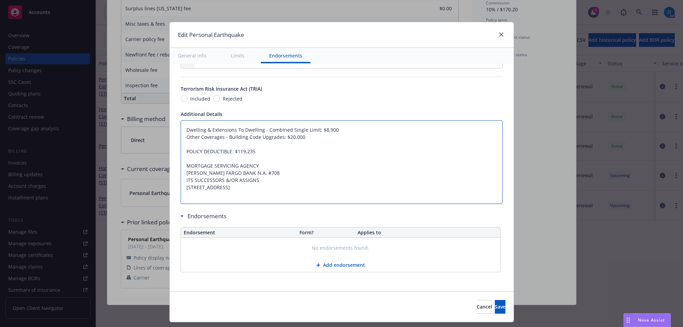
type textarea "Dwelling & Extensions To Dwelling - Combined Single Limit: $81,900 Other Covera…"
type textarea "x"
type textarea "Dwelling & Extensions To Dwelling - Combined Single Limit: $816,900 Other Cover…"
type textarea "x"
type textarea "Dwelling & Extensions To Dwelling - Combined Single Limit: $816,00 Other Covera…"
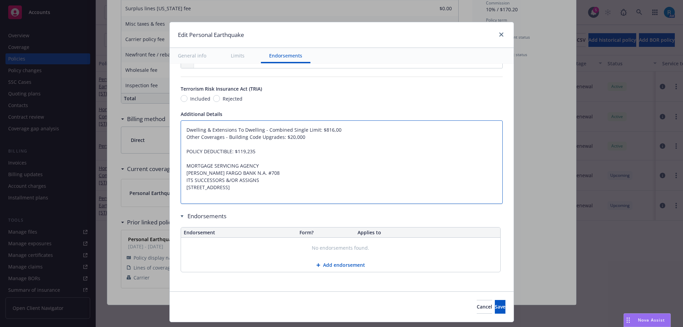
type textarea "x"
type textarea "Dwelling & Extensions To Dwelling - Combined Single Limit: $816,400 Other Cover…"
click at [342, 127] on textarea "Dwelling & Extensions To Dwelling - Combined Single Limit: $816,400 Other Cover…" at bounding box center [342, 162] width 322 height 84
type textarea "x"
type textarea "Dwelling & Extensions To Dwelling - Combined Single Limit: $816,400 Other Cover…"
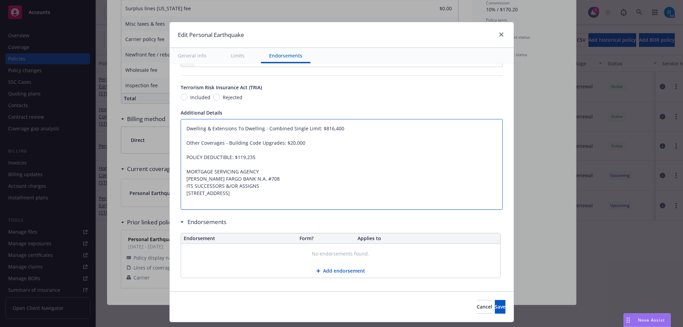
paste textarea "Personal Property Limit $25,000 Loss of Use $25,000"
type textarea "x"
type textarea "Dwelling & Extensions To Dwelling - Combined Single Limit: $816,400 Personal Pr…"
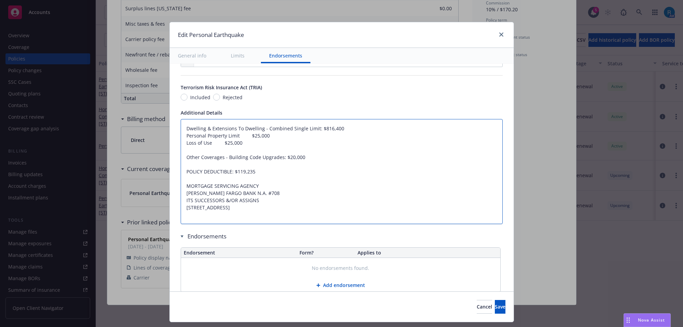
click at [231, 136] on textarea "Dwelling & Extensions To Dwelling - Combined Single Limit: $816,400 Personal Pr…" at bounding box center [342, 171] width 322 height 105
type textarea "x"
type textarea "Dwelling & Extensions To Dwelling - Combined Single Limit: $816,400 Personal Pr…"
type textarea "x"
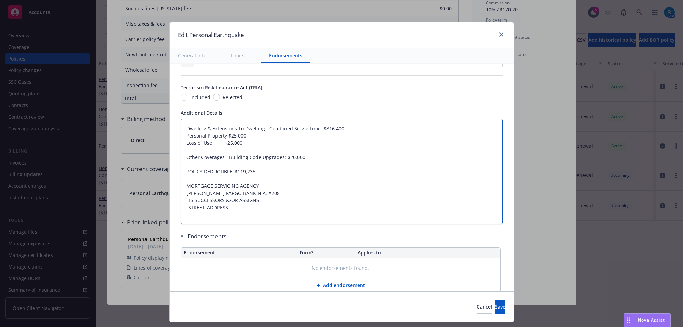
type textarea "Dwelling & Extensions To Dwelling - Combined Single Limit: $816,400 Personal Pr…"
click at [212, 142] on textarea "Dwelling & Extensions To Dwelling - Combined Single Limit: $816,400 Personal Pr…" at bounding box center [342, 171] width 322 height 105
click at [235, 174] on textarea "Dwelling & Extensions To Dwelling - Combined Single Limit: $816,400 Personal Pr…" at bounding box center [342, 171] width 322 height 105
drag, startPoint x: 486, startPoint y: 306, endPoint x: 480, endPoint y: 304, distance: 5.6
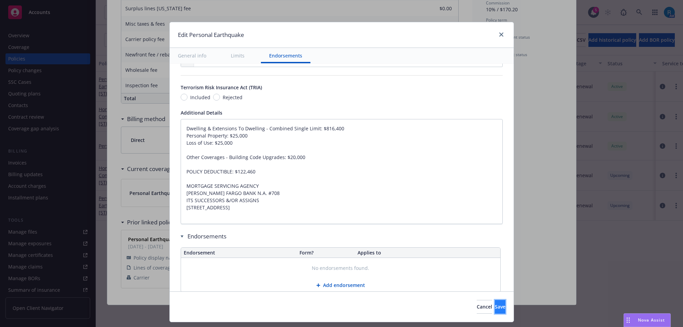
click at [495, 307] on span "Save" at bounding box center [500, 306] width 11 height 6
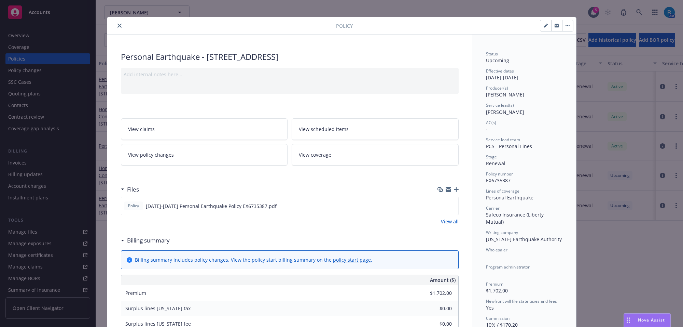
scroll to position [0, 0]
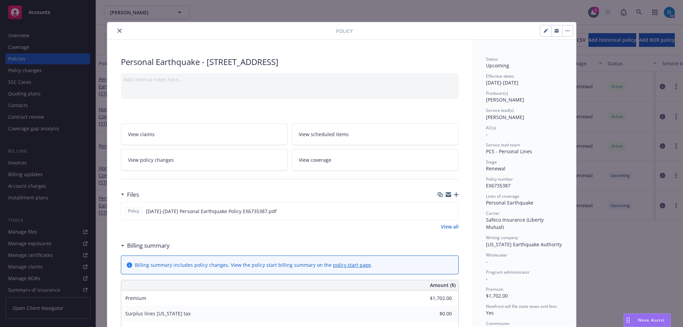
drag, startPoint x: 116, startPoint y: 30, endPoint x: 124, endPoint y: 27, distance: 8.9
click at [118, 30] on icon "close" at bounding box center [120, 31] width 4 height 4
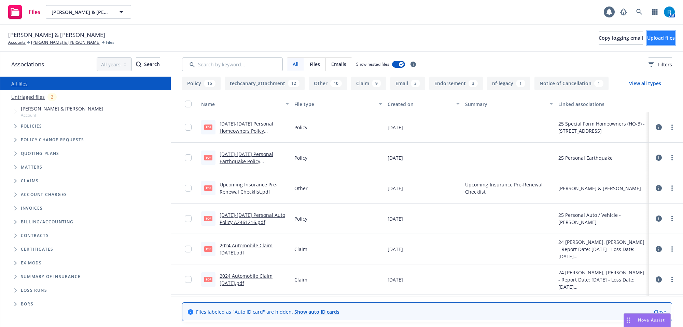
click at [648, 39] on button "Upload files" at bounding box center [662, 38] width 28 height 14
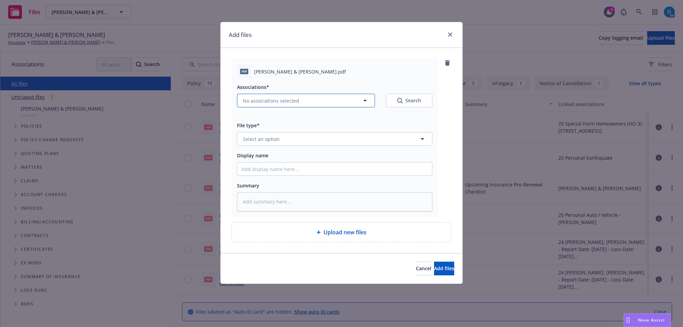
click at [250, 95] on button "No associations selected" at bounding box center [306, 101] width 138 height 14
type textarea "x"
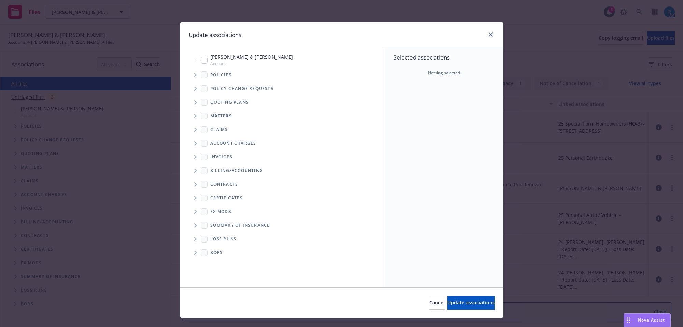
click at [201, 59] on input "Tree Example" at bounding box center [204, 60] width 7 height 7
checkbox input "true"
click at [448, 301] on span "Update associations" at bounding box center [472, 302] width 48 height 6
type textarea "x"
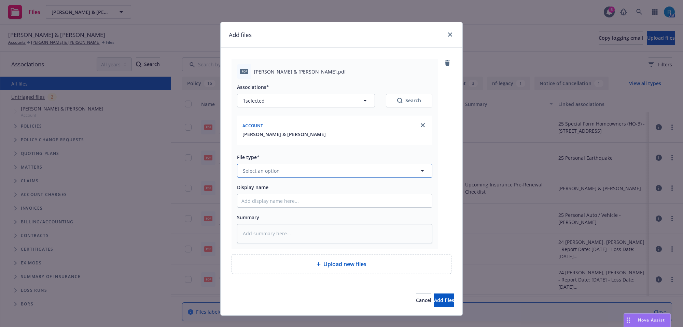
click at [263, 166] on button "Select an option" at bounding box center [334, 171] width 195 height 14
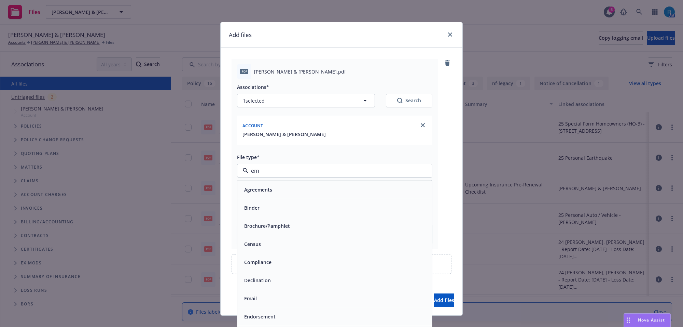
type input "ema"
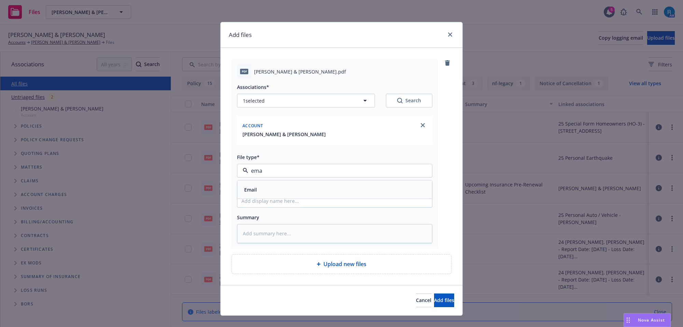
click at [249, 191] on span "Email" at bounding box center [250, 189] width 13 height 7
type textarea "x"
type input "Email"
click at [276, 173] on span "Email" at bounding box center [322, 170] width 158 height 7
type input "Emai"
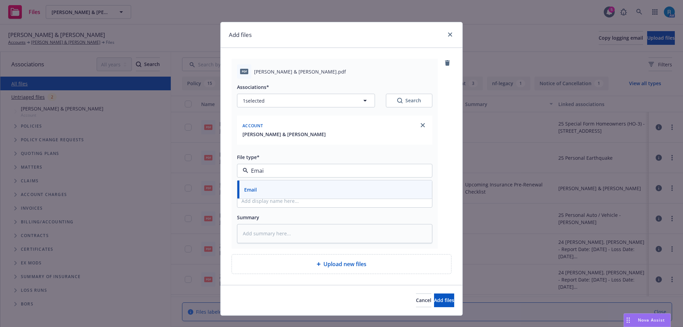
click at [257, 189] on div "Email" at bounding box center [335, 190] width 187 height 10
click at [270, 204] on input "Display name" at bounding box center [335, 200] width 195 height 13
type textarea "x"
type input "u"
type textarea "x"
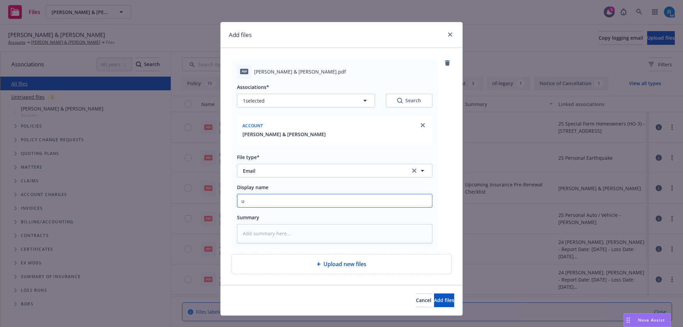
type input "up"
type textarea "x"
type input "upb"
type textarea "x"
type input "up"
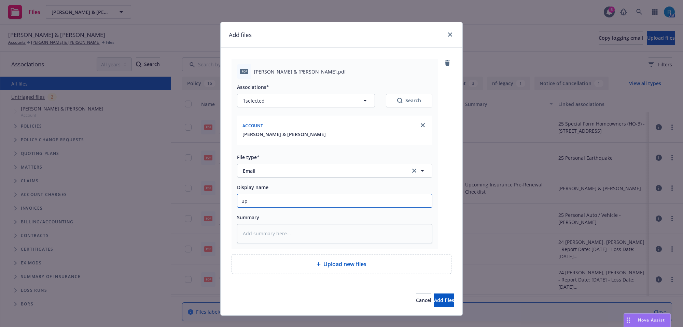
type textarea "x"
type input "u"
type textarea "x"
type input "p"
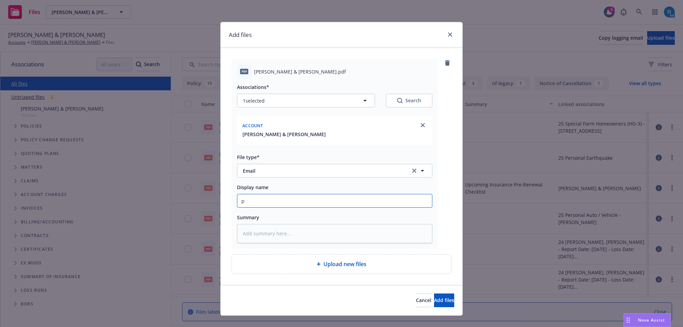
type textarea "x"
type input "po"
type textarea "x"
type input "p"
type textarea "x"
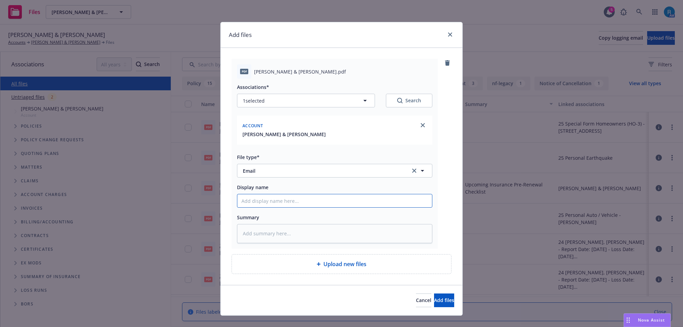
paste input "Upcoming Insurance Pre-Renewal Checklist"
type textarea "x"
type input "Upcoming Insurance Pre-Renewal Checklist"
click at [303, 240] on textarea at bounding box center [334, 233] width 195 height 19
paste textarea "Upcoming Insurance Pre-Renewal Checklist"
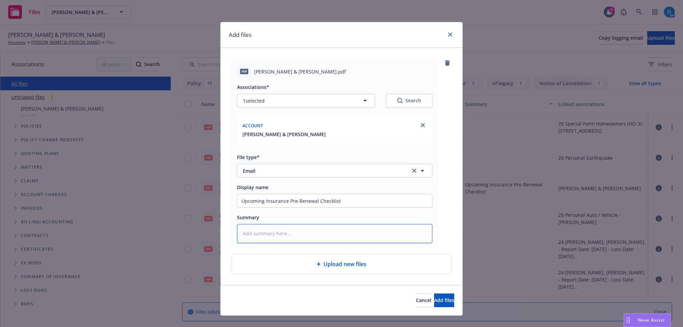
type textarea "x"
type textarea "Upcoming Insurance Pre-Renewal Checklist"
click at [434, 297] on span "Add files" at bounding box center [444, 300] width 20 height 6
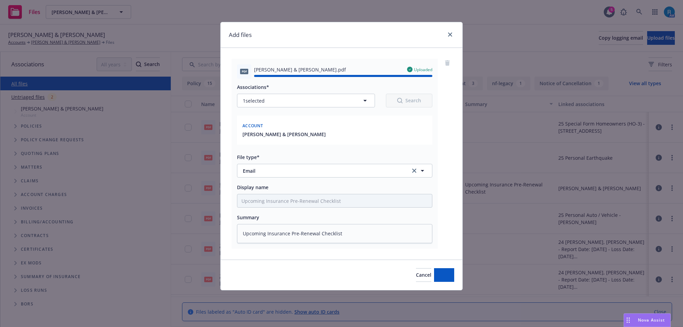
type textarea "x"
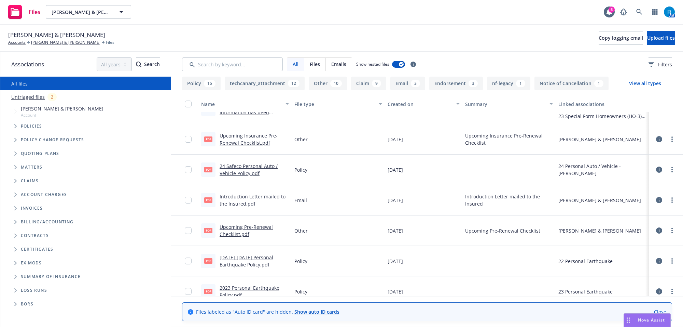
scroll to position [427, 0]
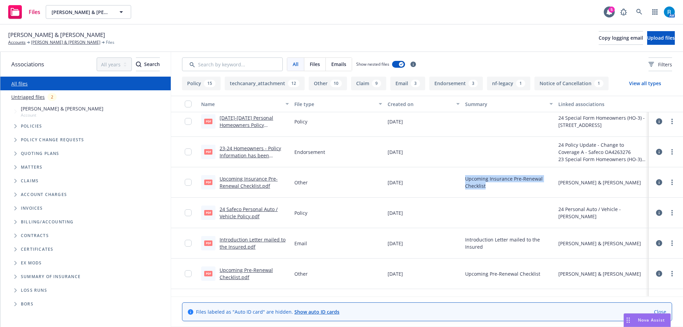
drag, startPoint x: 457, startPoint y: 180, endPoint x: 483, endPoint y: 184, distance: 26.2
click at [483, 184] on div "Upcoming Insurance Pre-Renewal Checklist" at bounding box center [509, 182] width 93 height 30
copy span "Upcoming Insurance Pre-Renewal Checklist"
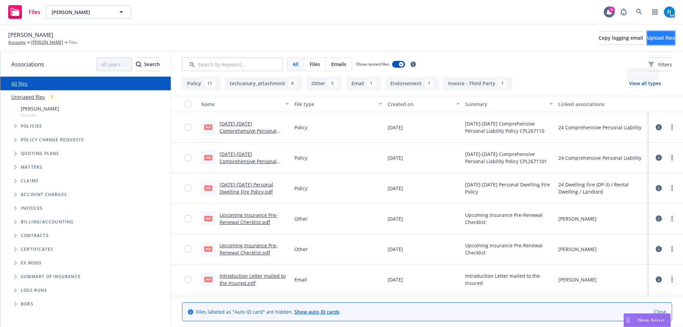
click at [648, 39] on span "Upload files" at bounding box center [662, 38] width 28 height 6
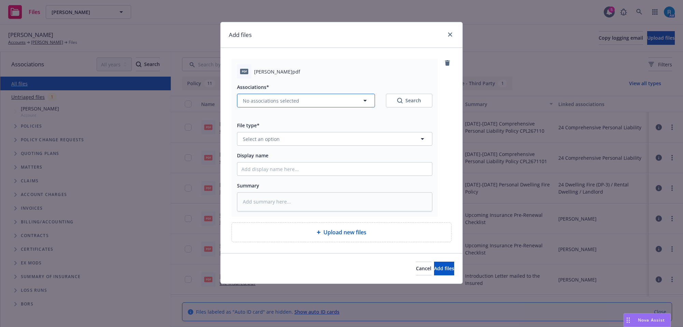
click at [242, 101] on button "No associations selected" at bounding box center [306, 101] width 138 height 14
type textarea "x"
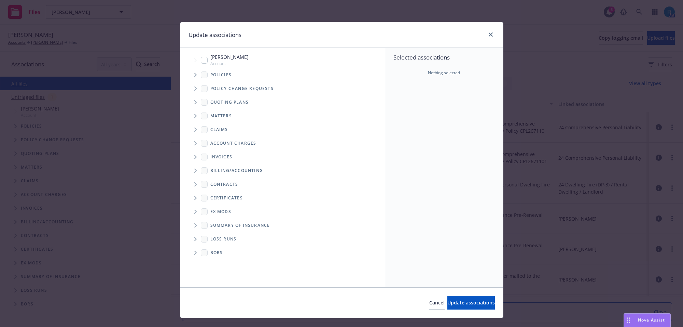
click at [202, 60] on input "Tree Example" at bounding box center [204, 60] width 7 height 7
checkbox input "true"
click at [462, 302] on span "Update associations" at bounding box center [472, 302] width 48 height 6
type textarea "x"
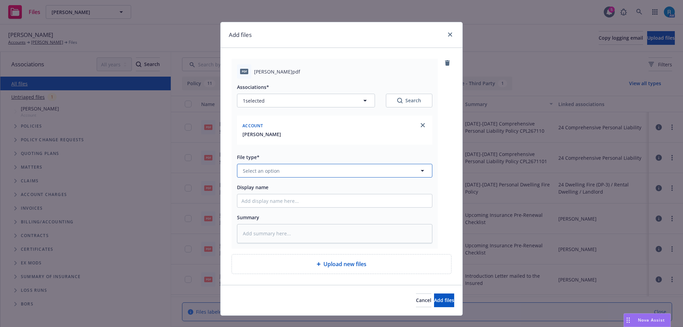
click at [250, 171] on span "Select an option" at bounding box center [261, 170] width 37 height 7
type input "emai"
click at [248, 190] on span "Email" at bounding box center [250, 189] width 13 height 7
click at [267, 201] on input "Display name" at bounding box center [335, 200] width 195 height 13
type textarea "x"
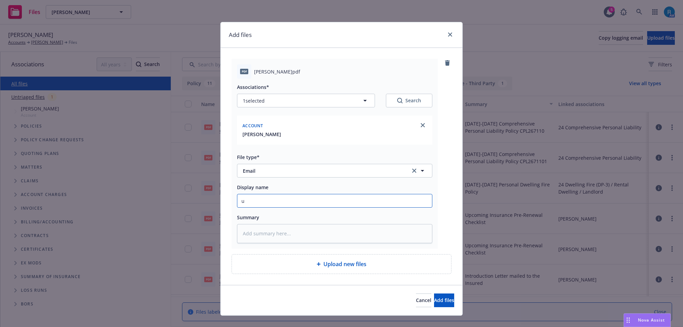
type input "Upcoming Insurance Pre-Renewal Checklist"
click at [287, 235] on textarea at bounding box center [334, 233] width 195 height 19
paste textarea "Upcoming Insurance Pre-Renewal Checklist"
type textarea "x"
type textarea "Upcoming Insurance Pre-Renewal Checklist"
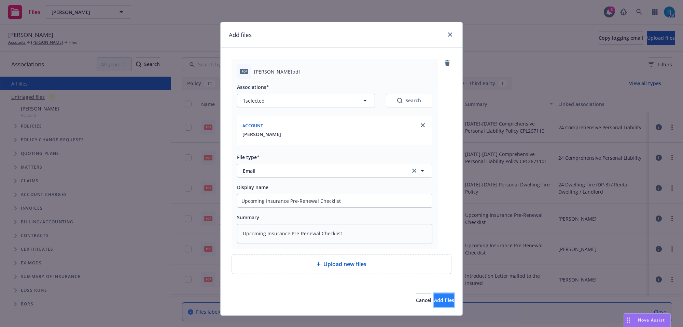
click at [434, 299] on span "Add files" at bounding box center [444, 300] width 20 height 6
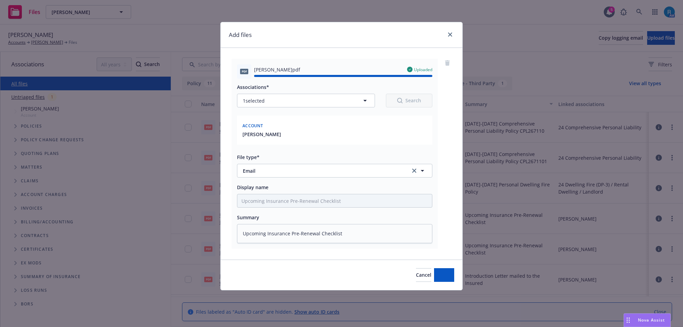
type textarea "x"
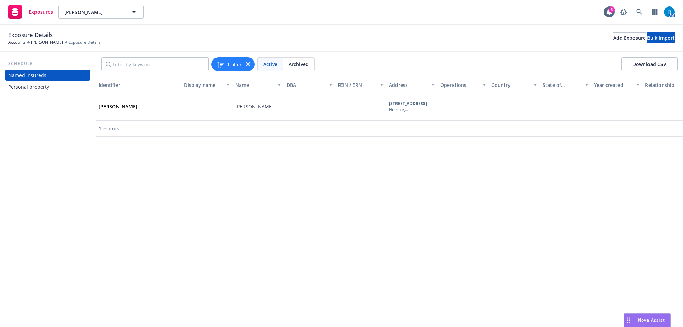
click at [37, 85] on div "Personal property" at bounding box center [28, 86] width 41 height 11
